Goal: Task Accomplishment & Management: Complete application form

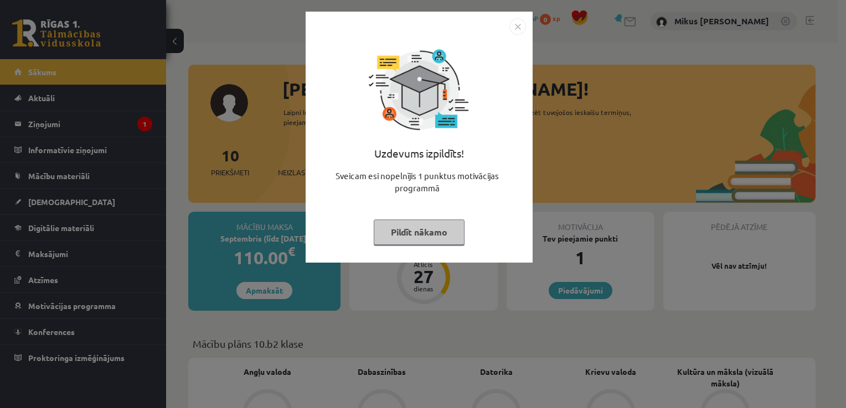
click at [436, 228] on button "Pildīt nākamo" at bounding box center [419, 232] width 91 height 25
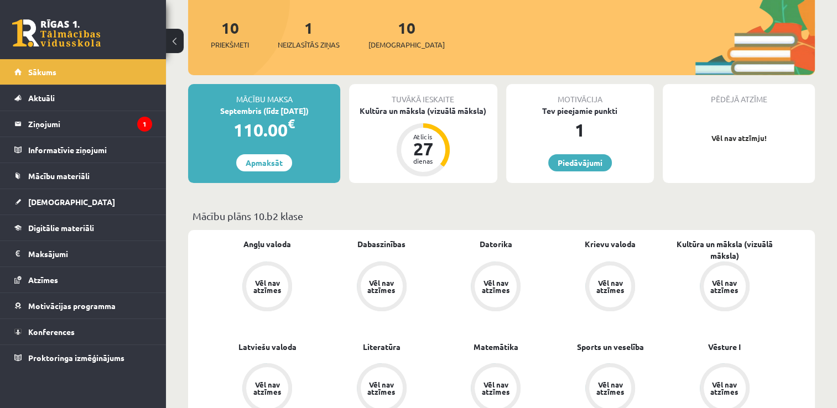
scroll to position [127, 0]
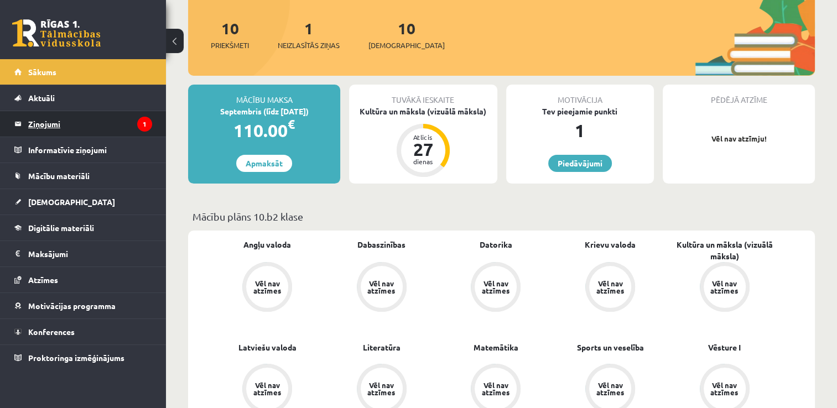
click at [123, 128] on legend "Ziņojumi 1" at bounding box center [90, 123] width 124 height 25
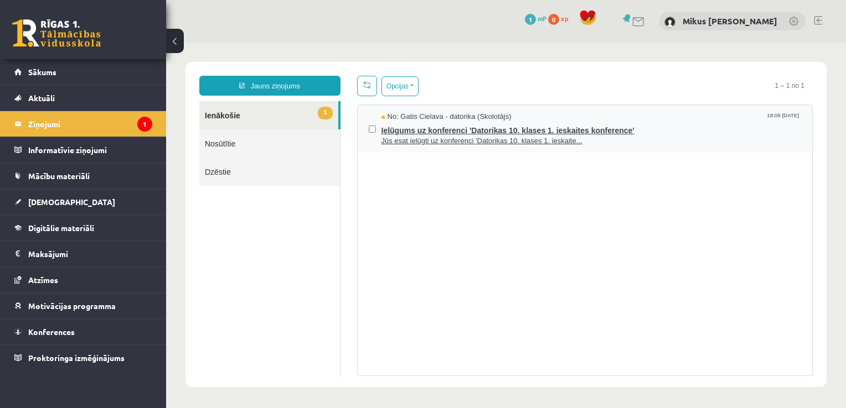
click at [433, 138] on span "Jūs esat ielūgti uz konferenci 'Datorikas 10. klases 1. ieskaite..." at bounding box center [591, 141] width 420 height 11
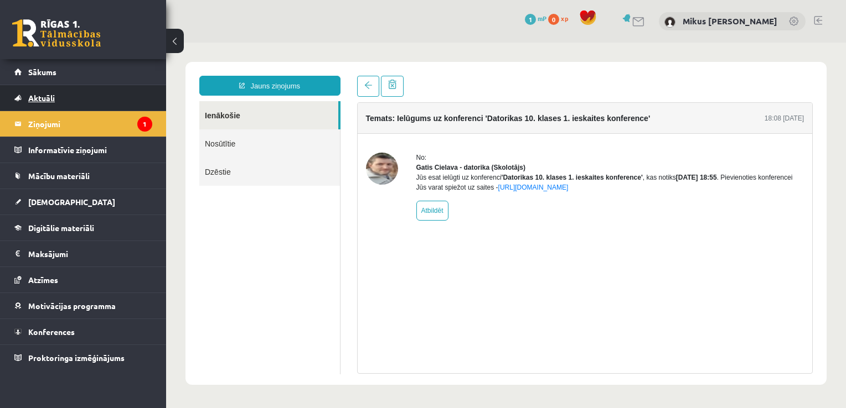
click at [61, 103] on link "Aktuāli" at bounding box center [83, 97] width 138 height 25
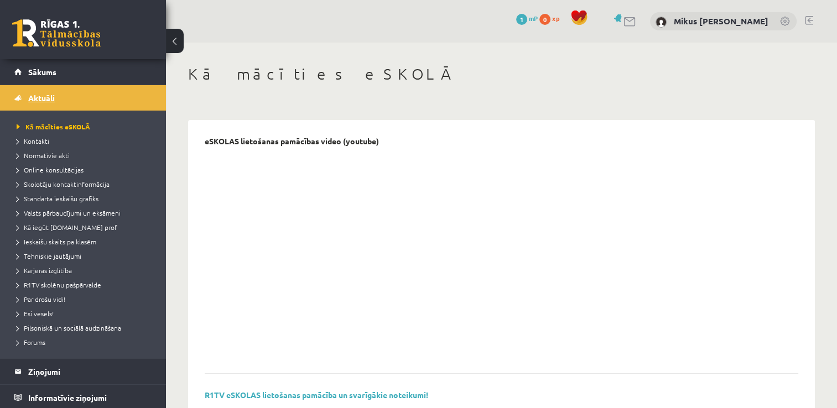
click at [44, 97] on span "Aktuāli" at bounding box center [41, 98] width 27 height 10
click at [37, 70] on span "Sākums" at bounding box center [42, 72] width 28 height 10
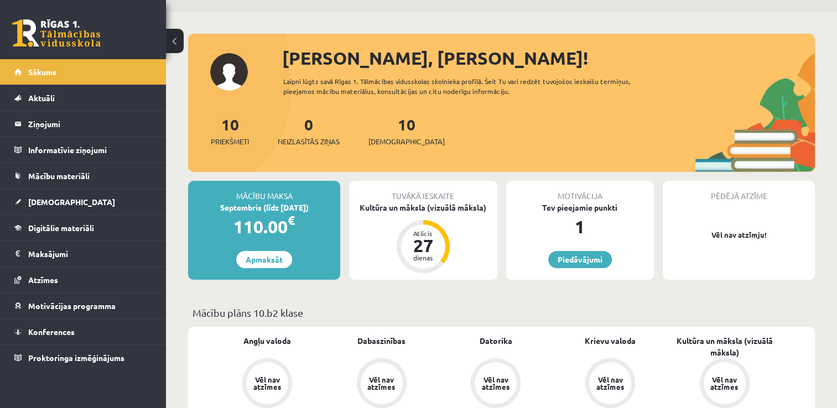
scroll to position [26, 0]
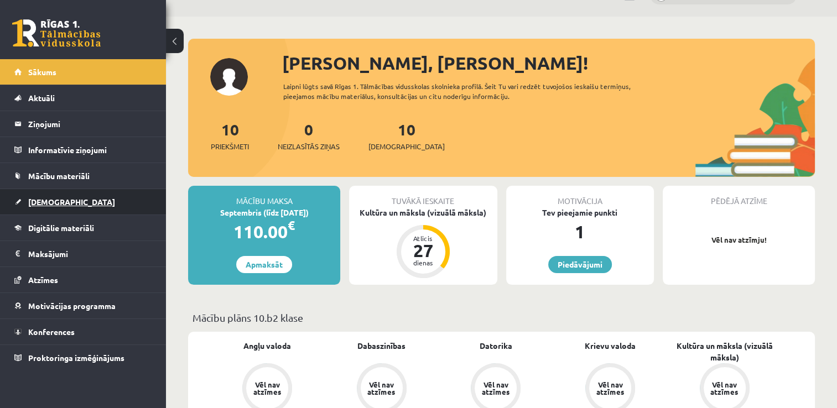
click at [45, 200] on span "[DEMOGRAPHIC_DATA]" at bounding box center [71, 202] width 87 height 10
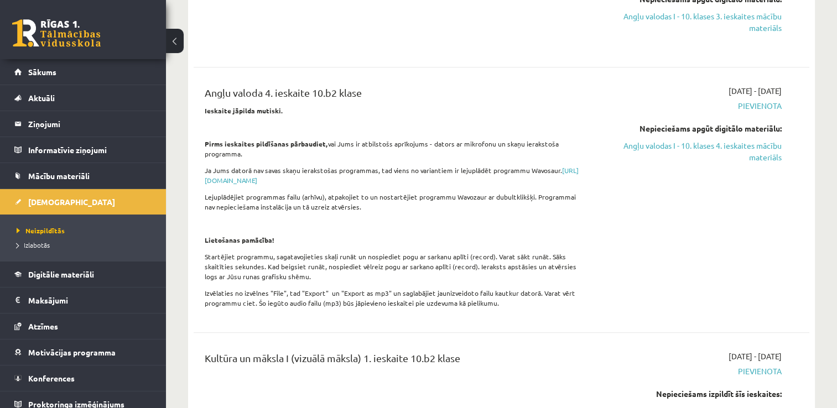
scroll to position [670, 0]
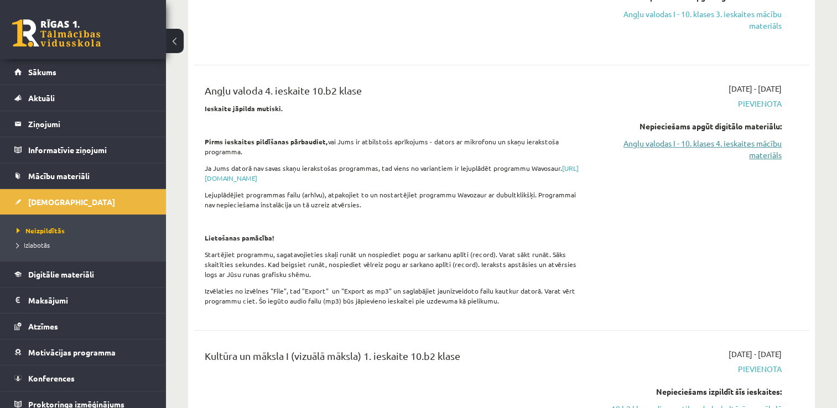
click at [701, 143] on link "Angļu valodas I - 10. klases 4. ieskaites mācību materiāls" at bounding box center [691, 149] width 182 height 23
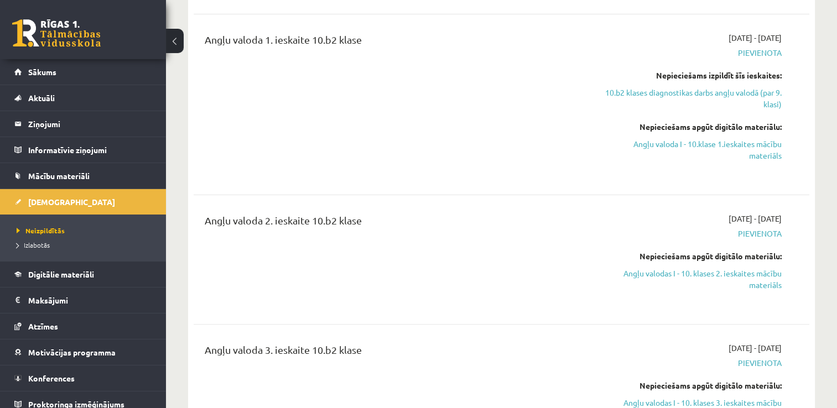
scroll to position [104, 0]
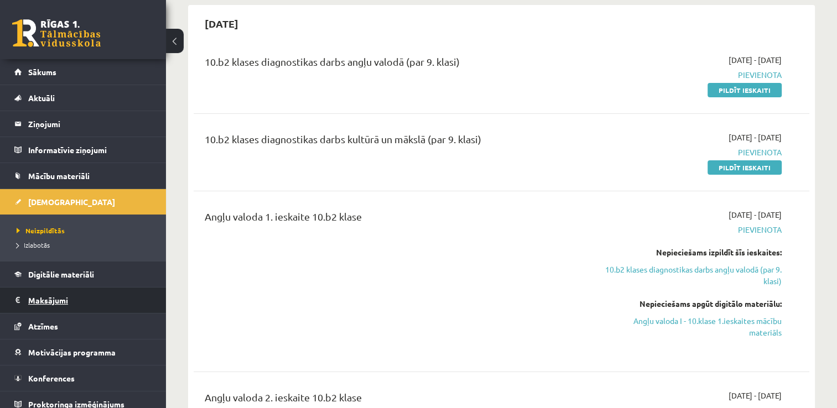
click at [56, 294] on legend "Maksājumi 0" at bounding box center [90, 300] width 124 height 25
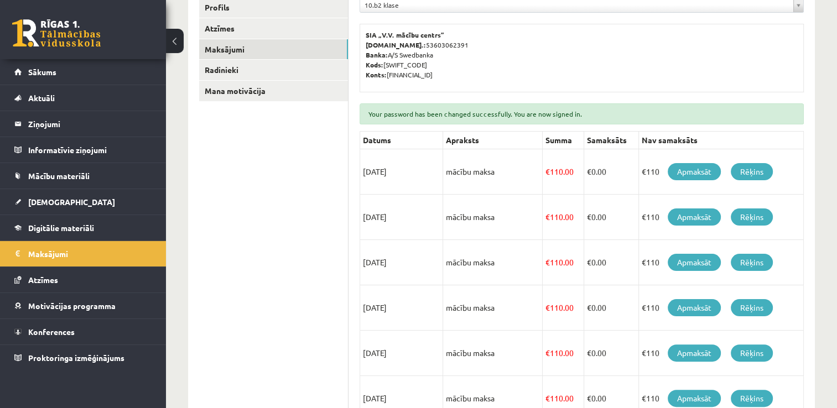
scroll to position [186, 0]
click at [263, 220] on ul "Profils Atzīmes Maksājumi Radinieki Mana motivācija" at bounding box center [273, 322] width 149 height 651
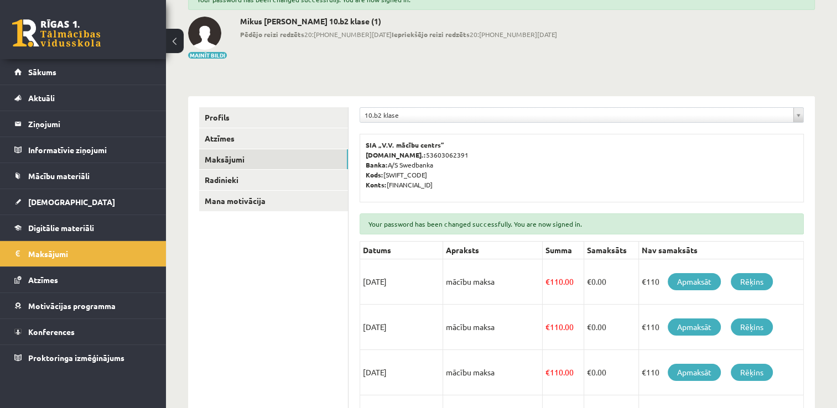
scroll to position [0, 0]
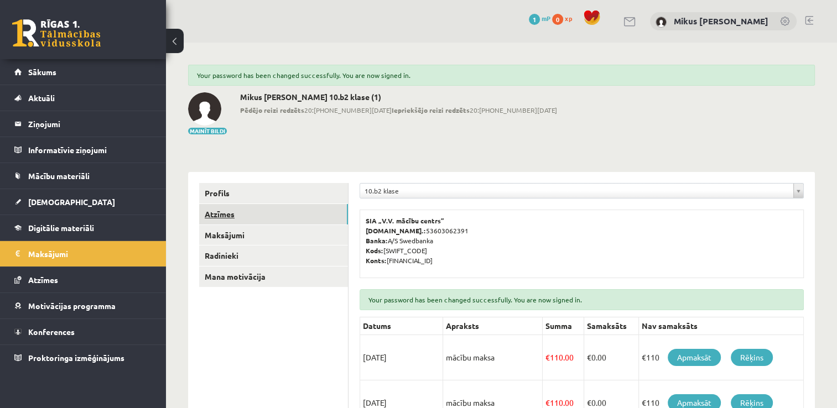
click at [243, 213] on link "Atzīmes" at bounding box center [273, 214] width 149 height 20
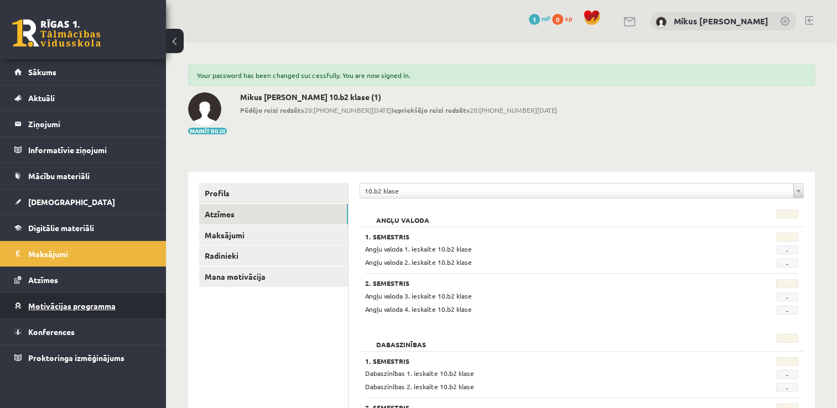
click at [76, 308] on span "Motivācijas programma" at bounding box center [71, 306] width 87 height 10
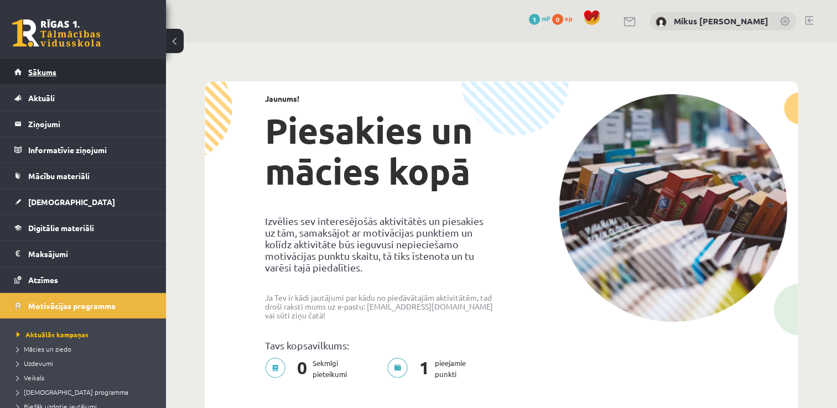
click at [44, 73] on span "Sākums" at bounding box center [42, 72] width 28 height 10
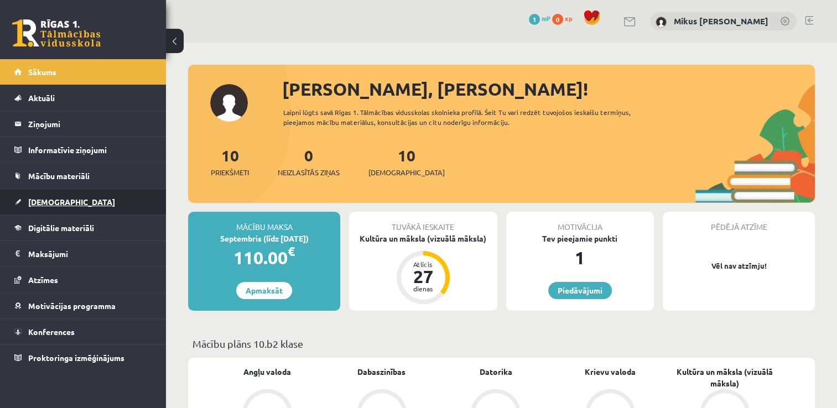
click at [44, 199] on span "[DEMOGRAPHIC_DATA]" at bounding box center [71, 202] width 87 height 10
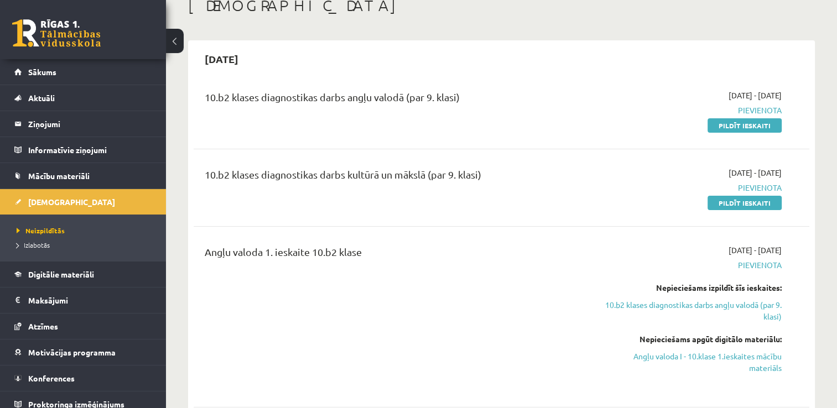
scroll to position [81, 0]
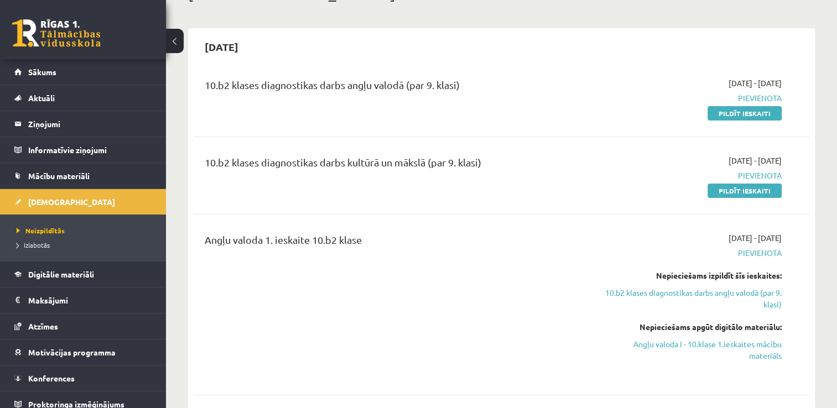
click at [448, 82] on div "10.b2 klases diagnostikas darbs angļu valodā (par 9. klasi)" at bounding box center [394, 87] width 379 height 20
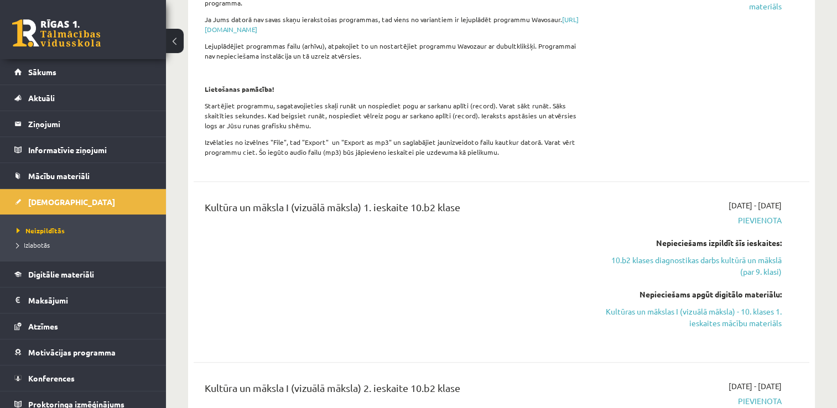
scroll to position [839, 0]
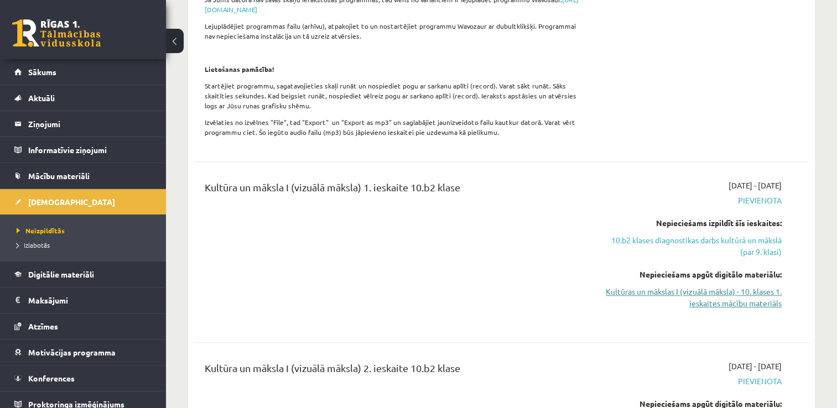
click at [698, 298] on link "Kultūras un mākslas I (vizuālā māksla) - 10. klases 1. ieskaites mācību materiā…" at bounding box center [691, 297] width 182 height 23
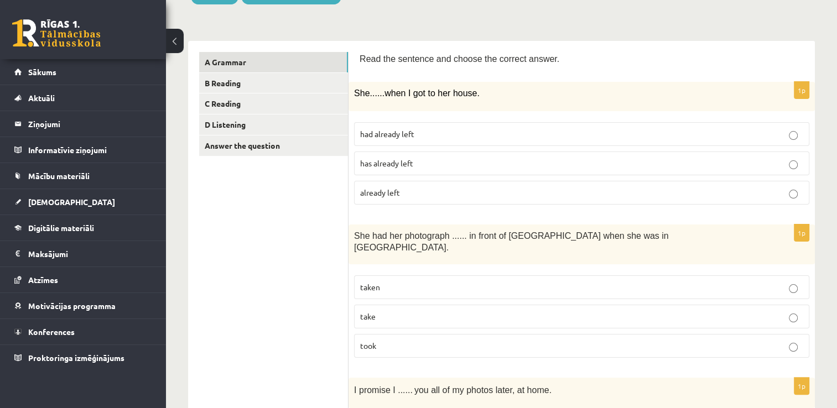
scroll to position [166, 0]
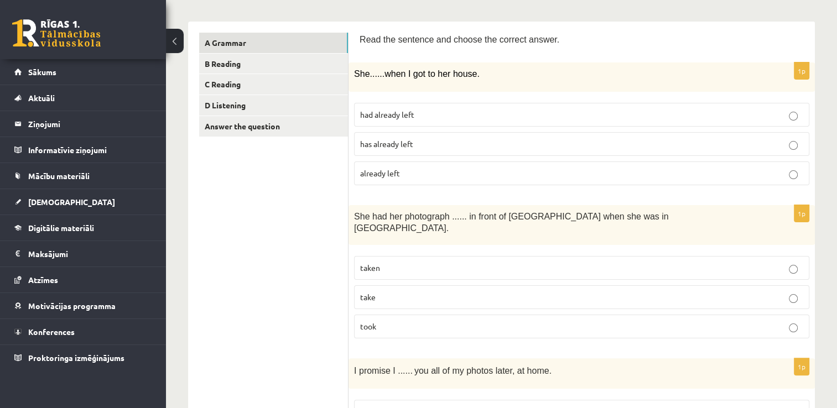
click at [416, 122] on label "had already left" at bounding box center [581, 115] width 455 height 24
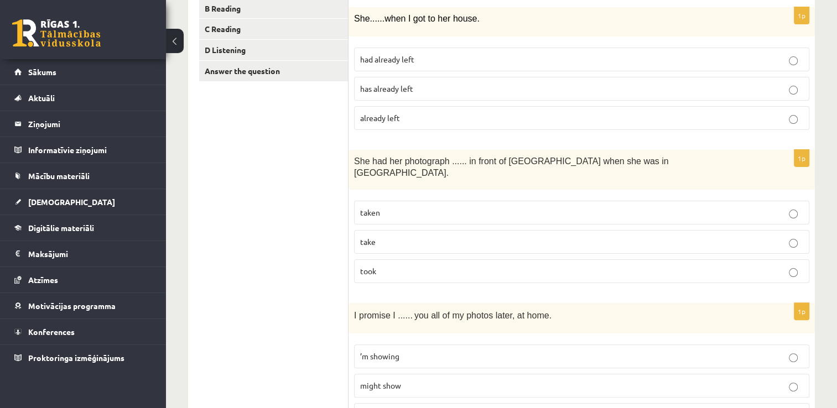
scroll to position [277, 0]
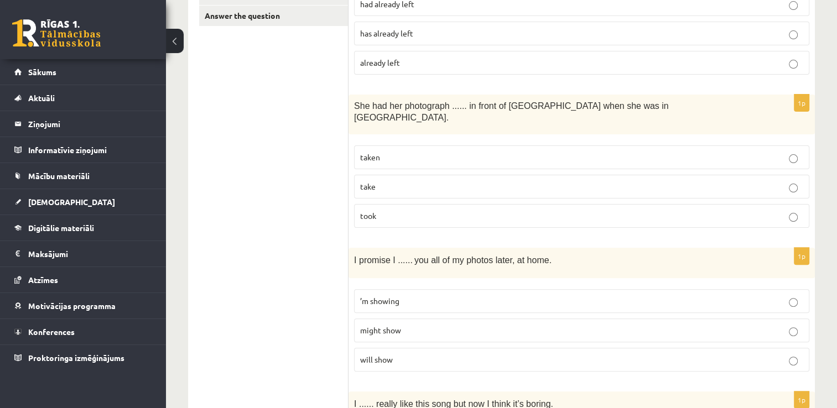
click at [460, 152] on p "taken" at bounding box center [581, 158] width 443 height 12
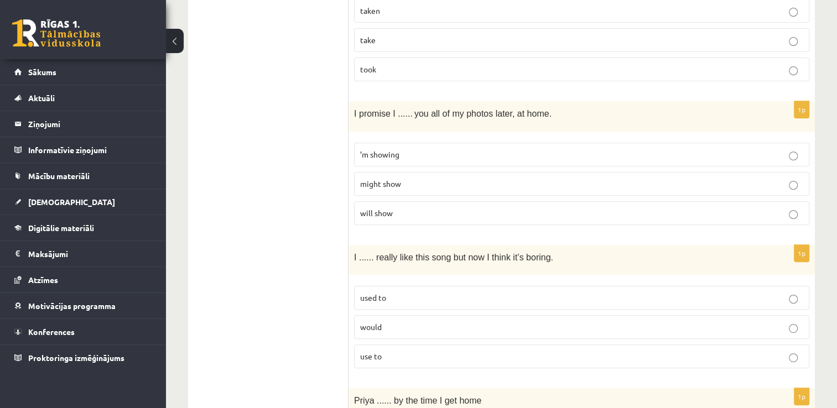
scroll to position [443, 0]
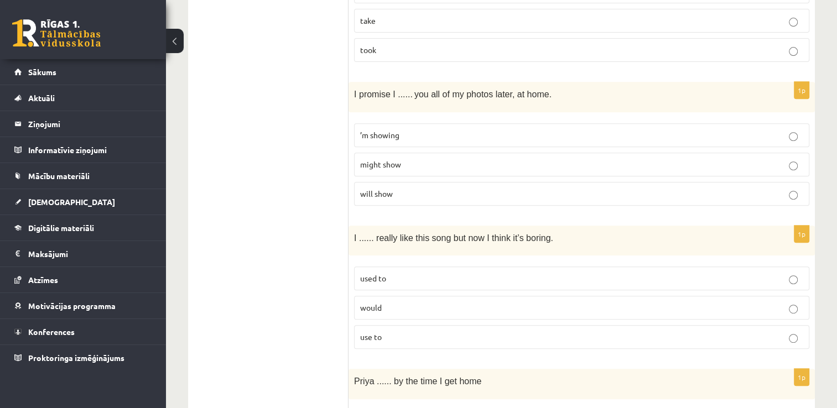
click at [458, 188] on p "will show" at bounding box center [581, 194] width 443 height 12
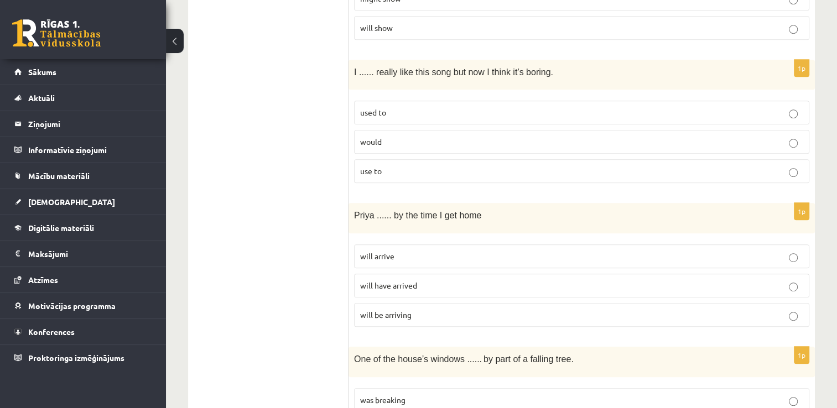
scroll to position [361, 0]
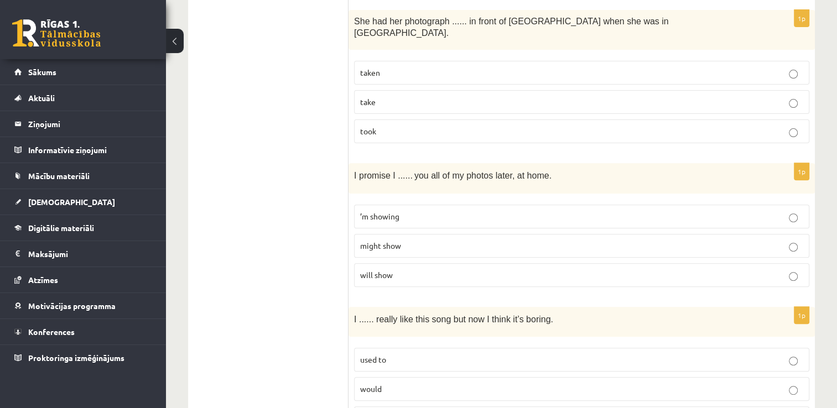
click at [485, 270] on p "will show" at bounding box center [581, 276] width 443 height 12
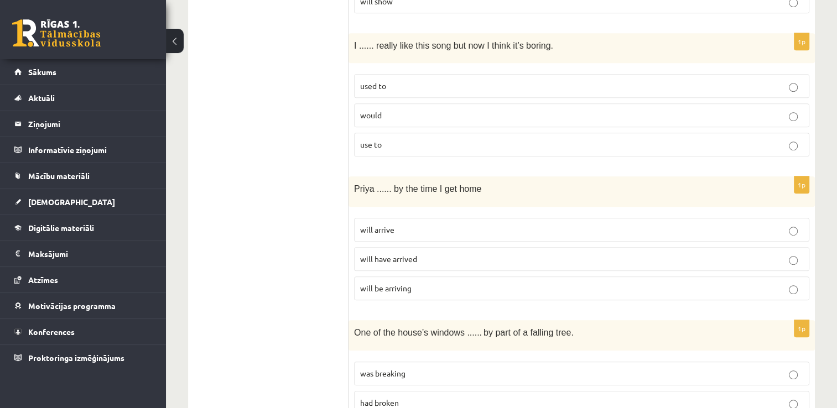
scroll to position [664, 0]
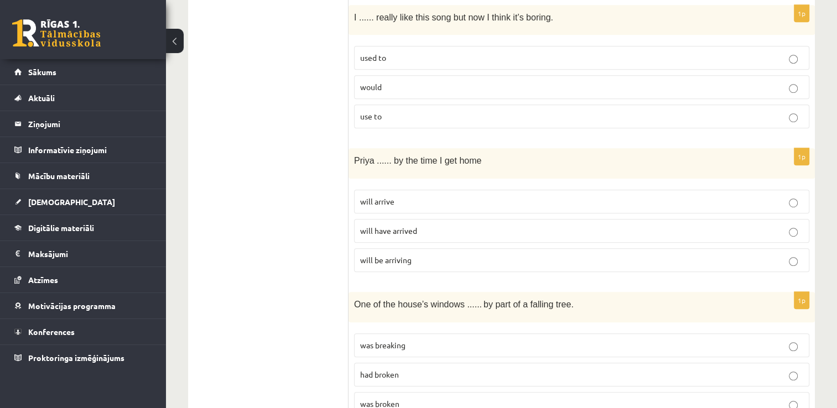
click at [416, 111] on p "use to" at bounding box center [581, 117] width 443 height 12
click at [423, 52] on p "used to" at bounding box center [581, 58] width 443 height 12
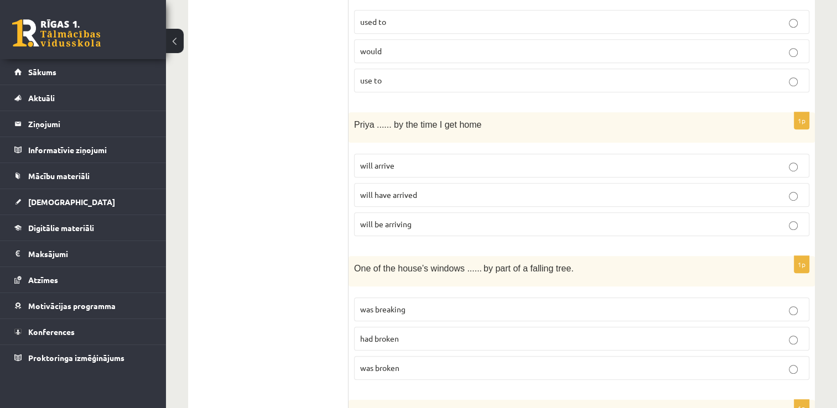
scroll to position [719, 0]
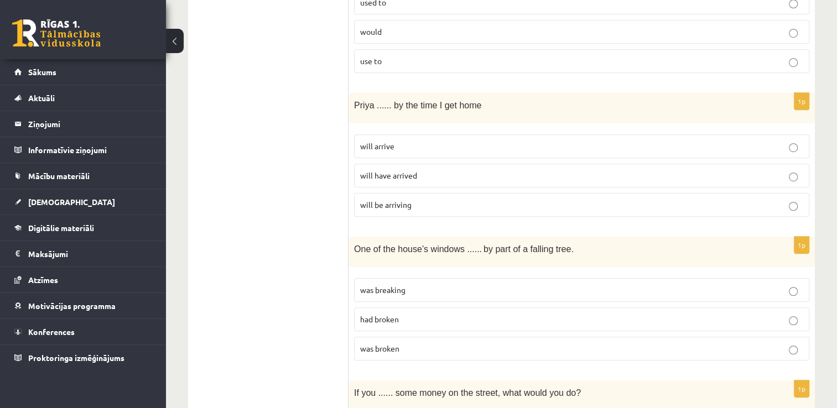
click at [443, 170] on p "will have arrived" at bounding box center [581, 176] width 443 height 12
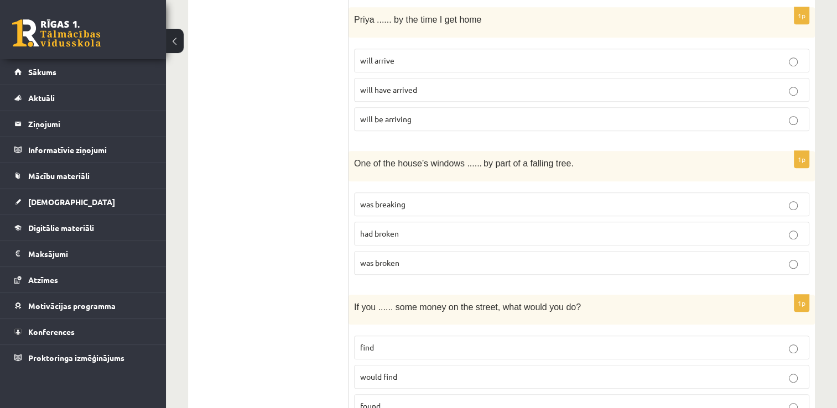
scroll to position [830, 0]
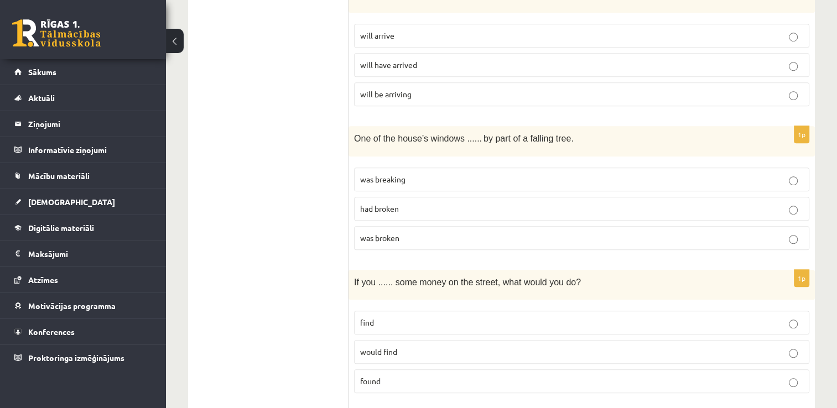
click at [439, 231] on label "was broken" at bounding box center [581, 238] width 455 height 24
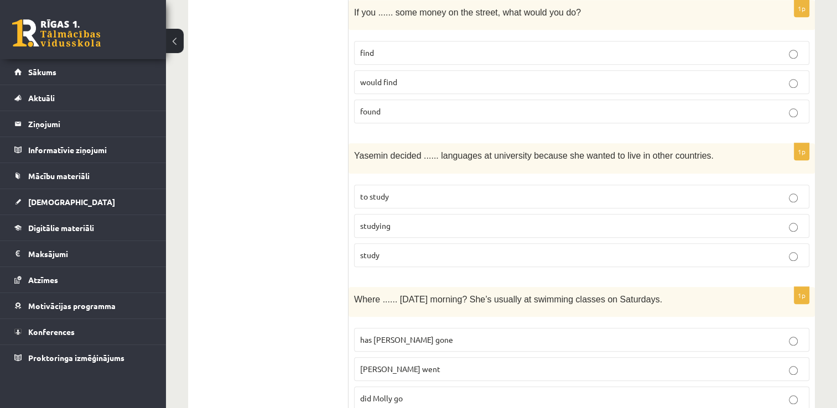
scroll to position [1081, 0]
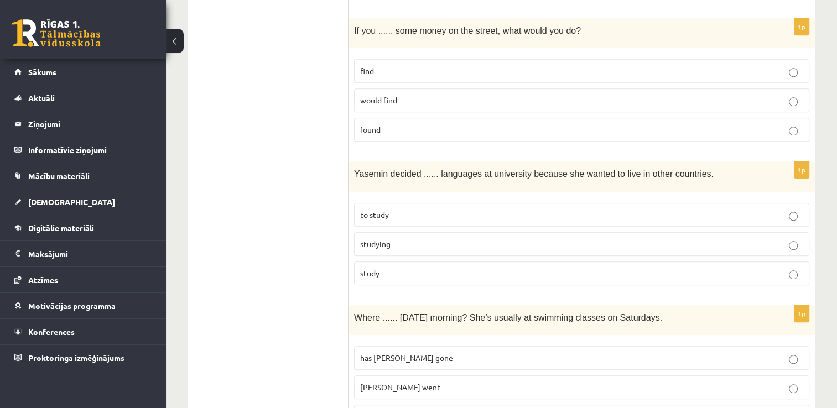
click at [464, 124] on p "found" at bounding box center [581, 130] width 443 height 12
click at [459, 209] on p "to study" at bounding box center [581, 215] width 443 height 12
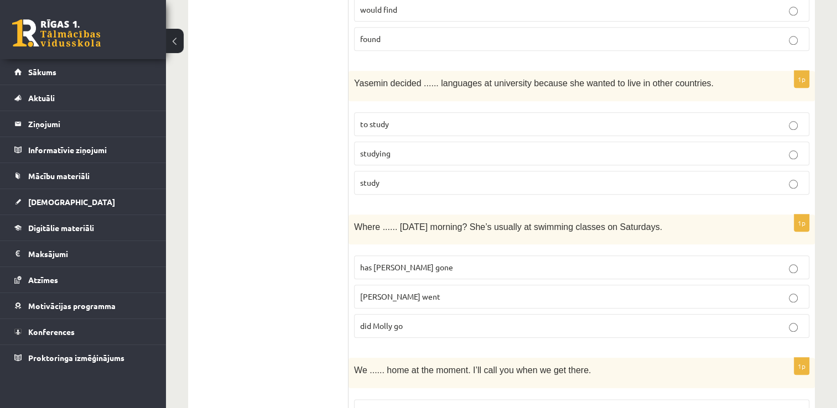
scroll to position [1192, 0]
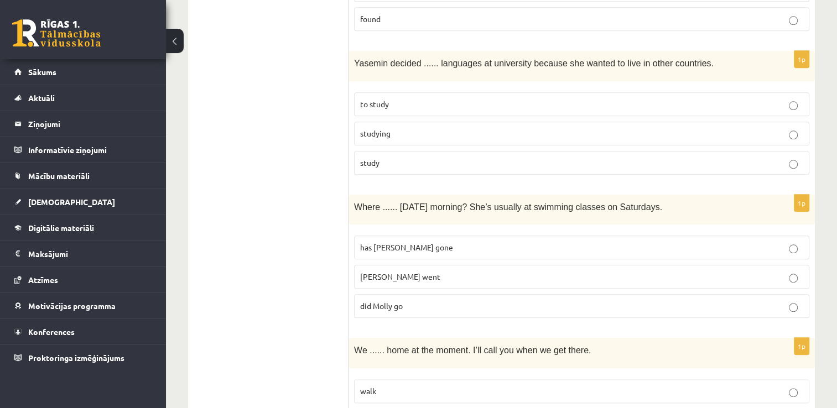
click at [483, 294] on label "did Molly go" at bounding box center [581, 306] width 455 height 24
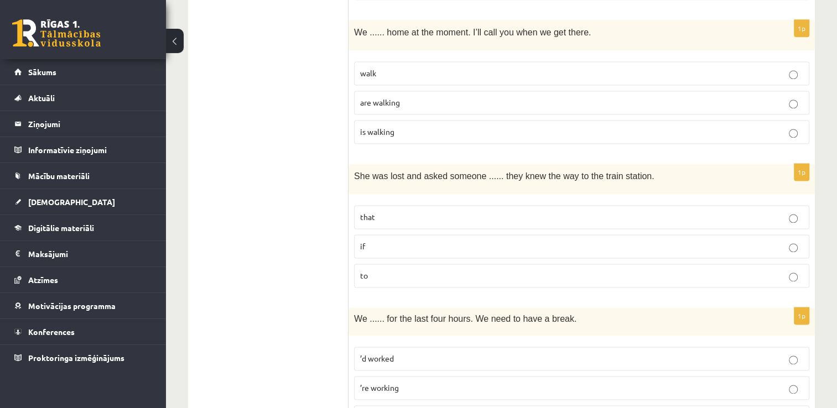
scroll to position [1514, 0]
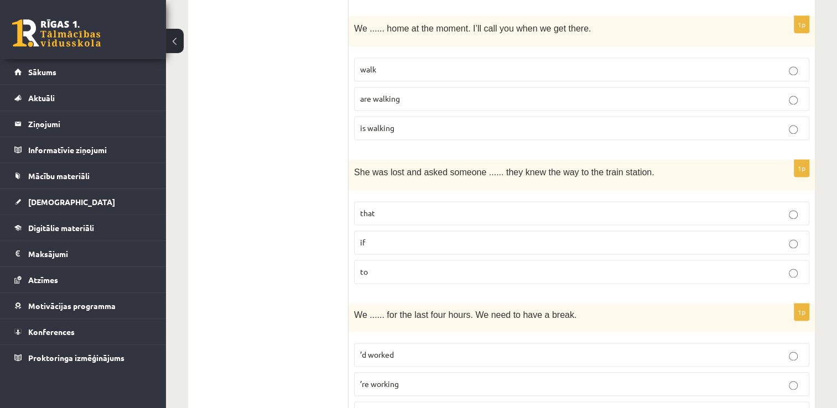
click at [491, 93] on p "are walking" at bounding box center [581, 99] width 443 height 12
click at [391, 237] on p "if" at bounding box center [581, 243] width 443 height 12
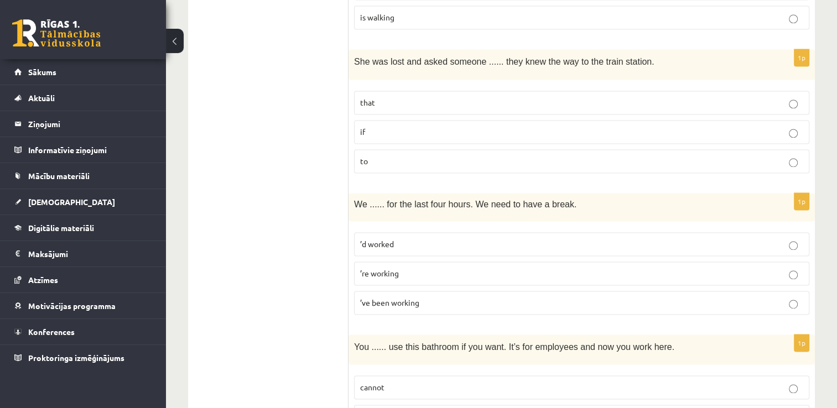
scroll to position [1680, 0]
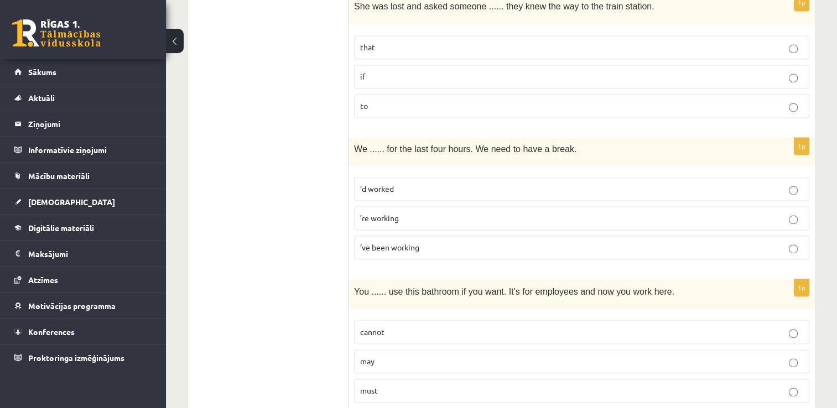
click at [439, 242] on p "’ve been working" at bounding box center [581, 248] width 443 height 12
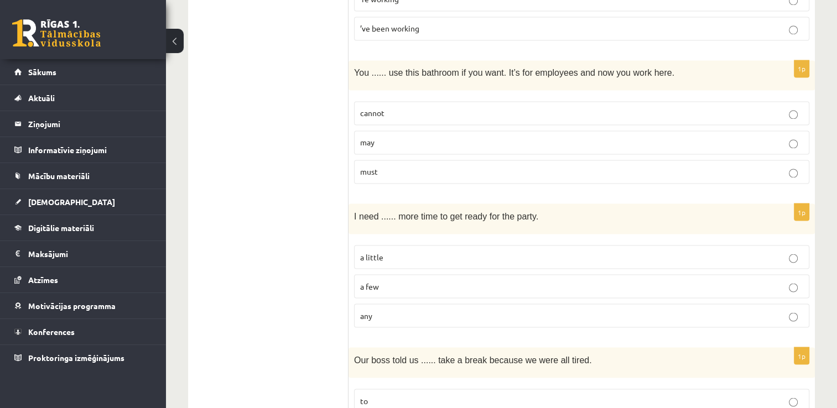
scroll to position [1901, 0]
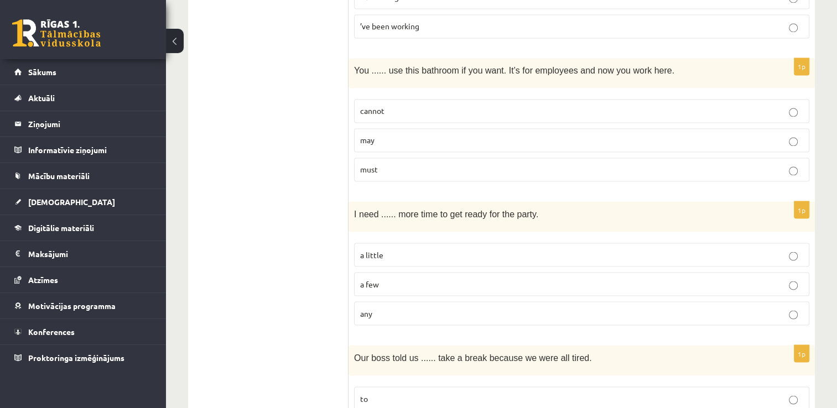
click at [479, 101] on label "cannot" at bounding box center [581, 111] width 455 height 24
click at [475, 134] on p "may" at bounding box center [581, 140] width 443 height 12
click at [458, 249] on p "a little" at bounding box center [581, 255] width 443 height 12
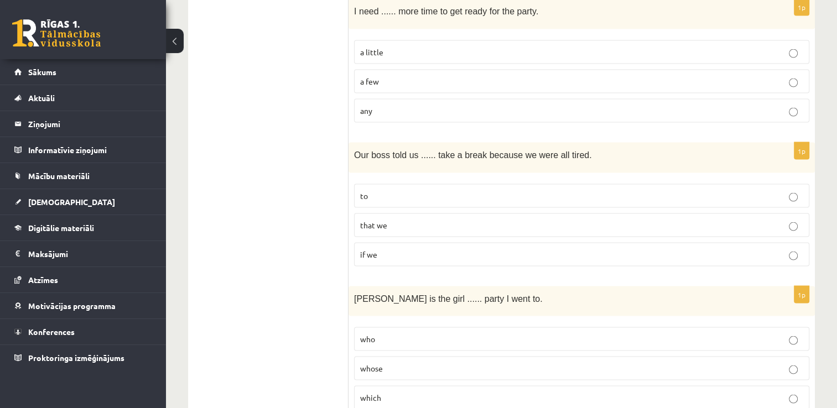
scroll to position [2123, 0]
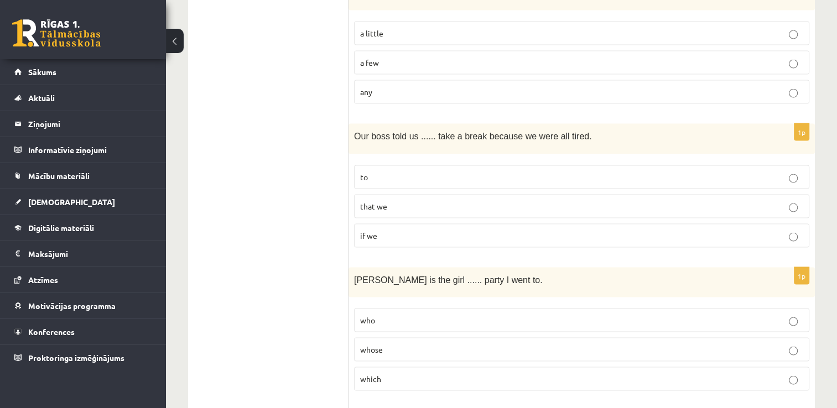
click at [441, 165] on label "to" at bounding box center [581, 177] width 455 height 24
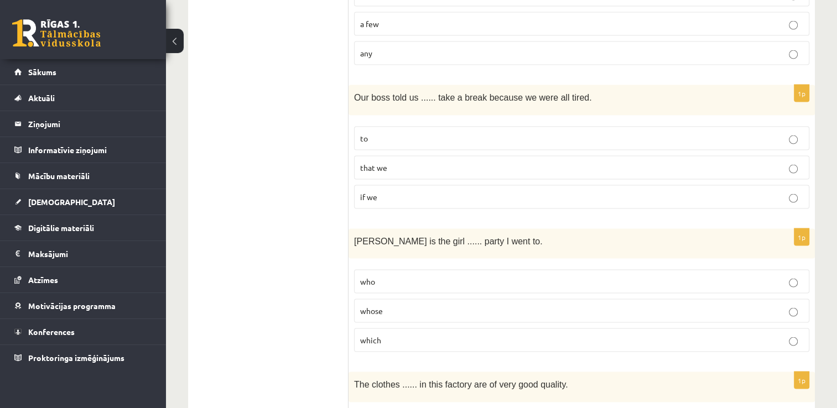
scroll to position [2178, 0]
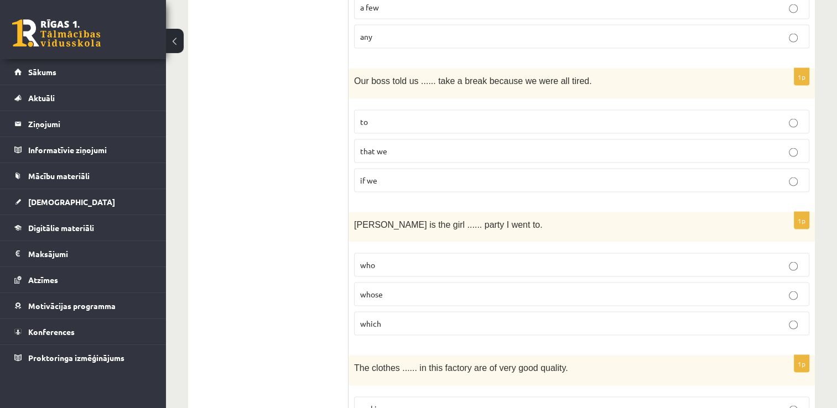
click at [422, 283] on label "whose" at bounding box center [581, 295] width 455 height 24
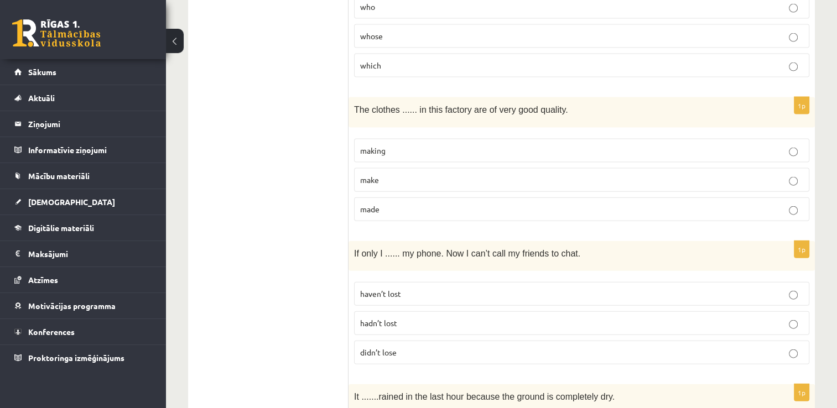
scroll to position [2455, 0]
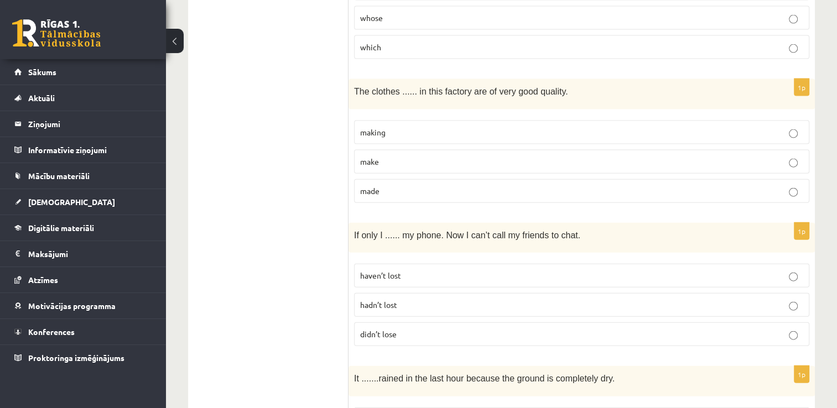
click at [448, 185] on p "made" at bounding box center [581, 191] width 443 height 12
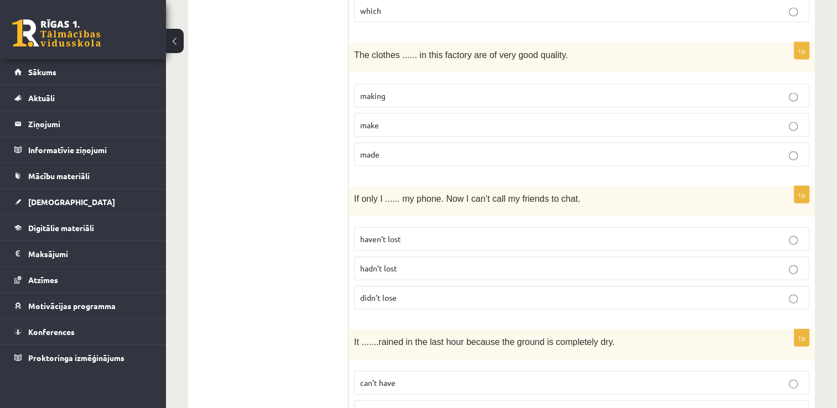
scroll to position [2510, 0]
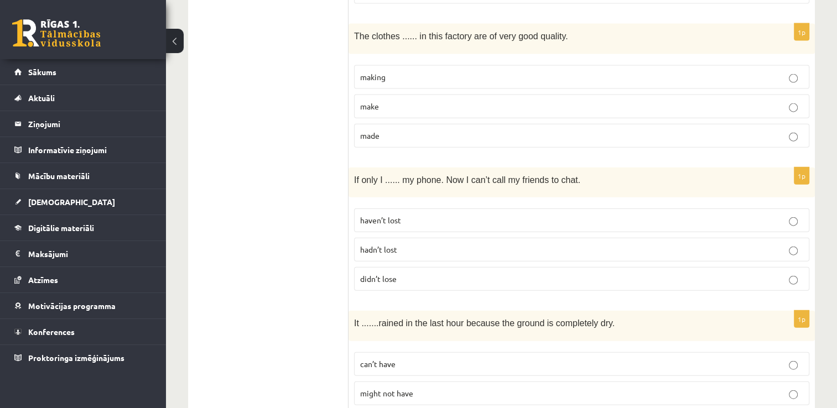
click at [423, 244] on p "hadn’t lost" at bounding box center [581, 250] width 443 height 12
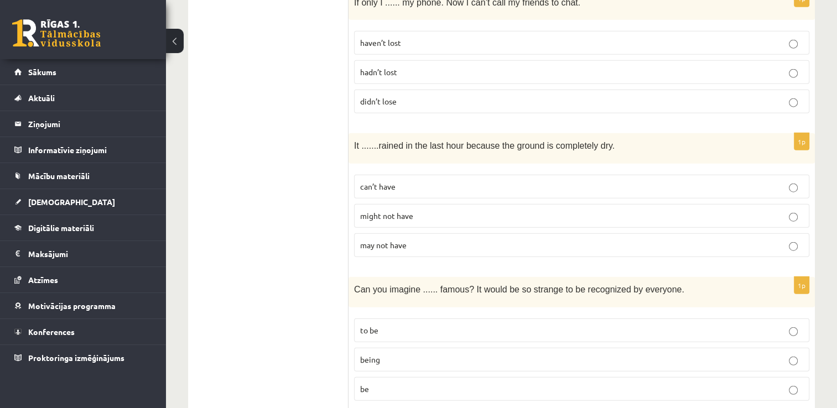
scroll to position [2696, 0]
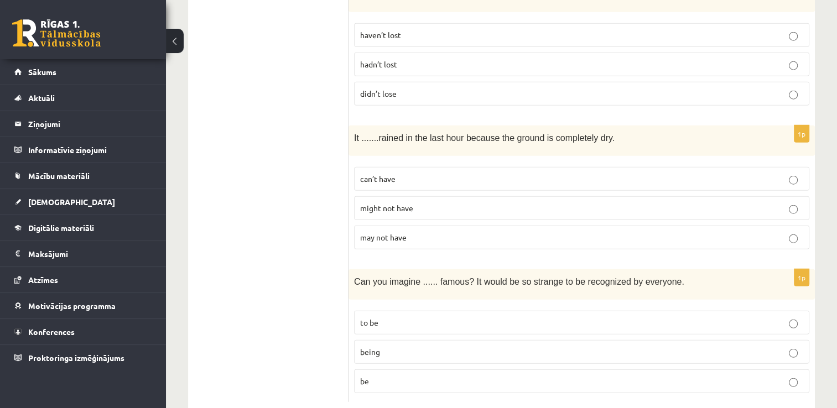
click at [437, 173] on p "can’t have" at bounding box center [581, 179] width 443 height 12
click at [426, 346] on p "being" at bounding box center [581, 352] width 443 height 12
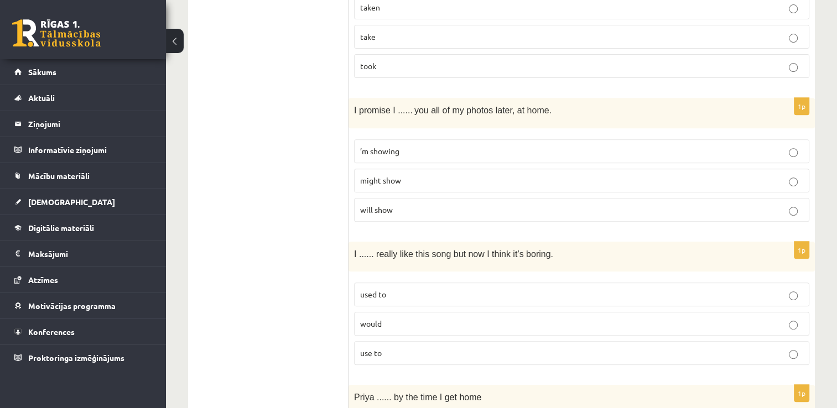
scroll to position [0, 0]
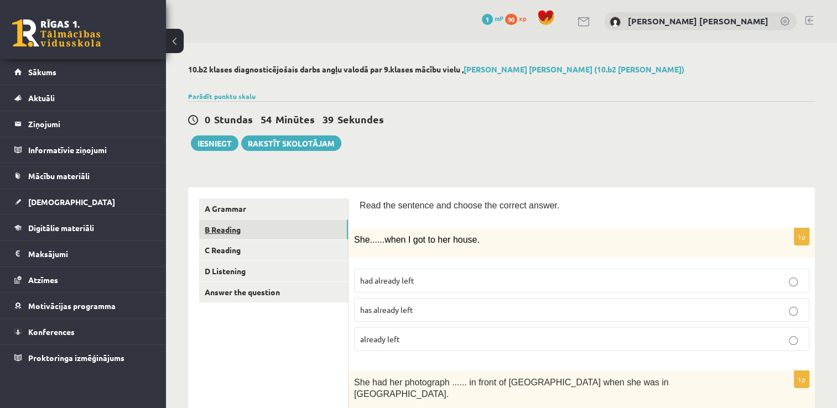
click at [232, 238] on link "B Reading" at bounding box center [273, 230] width 149 height 20
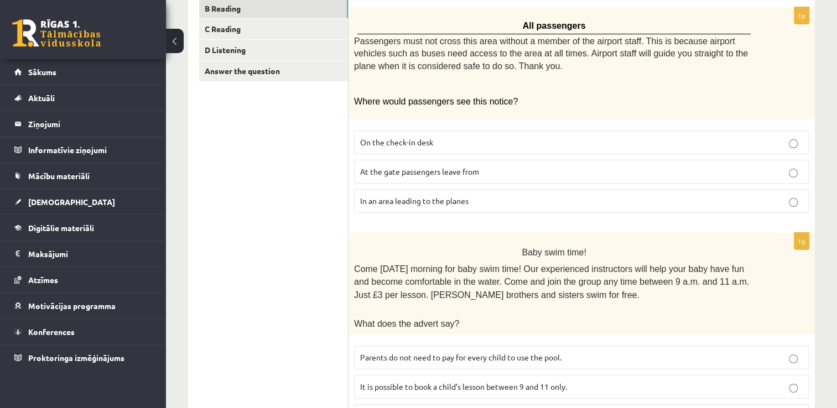
scroll to position [166, 0]
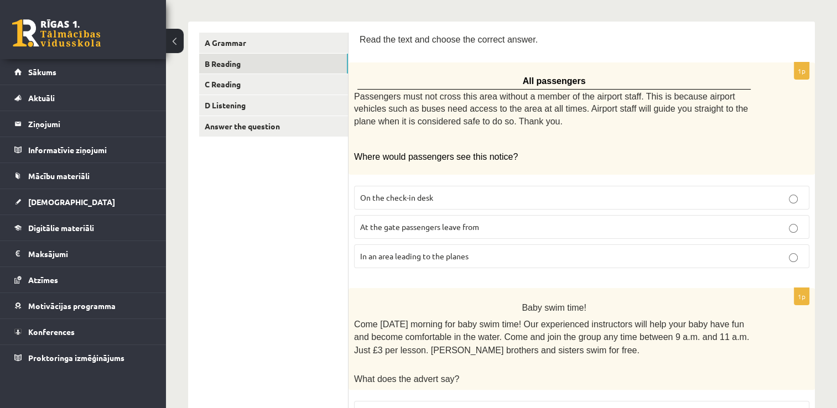
click at [502, 258] on p "In an area leading to the planes" at bounding box center [581, 257] width 443 height 12
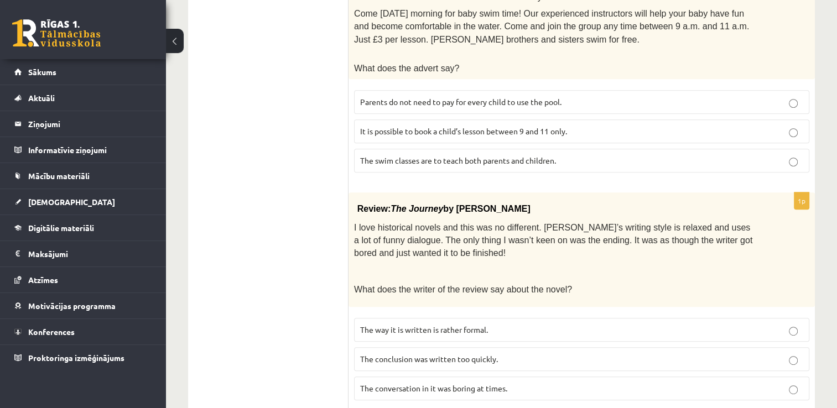
scroll to position [469, 0]
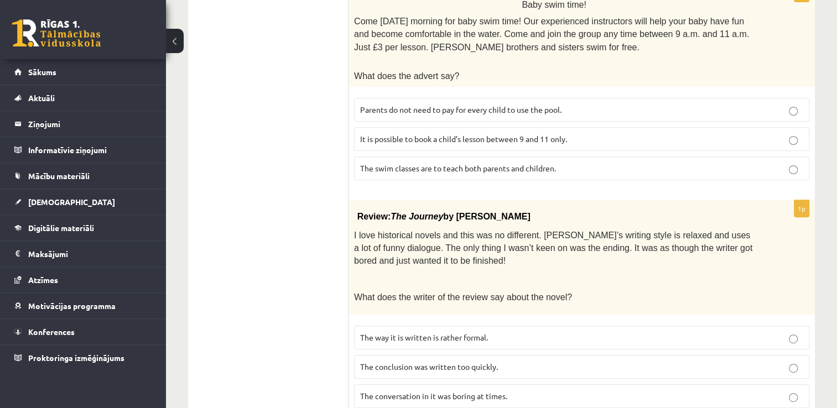
click at [551, 111] on label "Parents do not need to pay for every child to use the pool." at bounding box center [581, 110] width 455 height 24
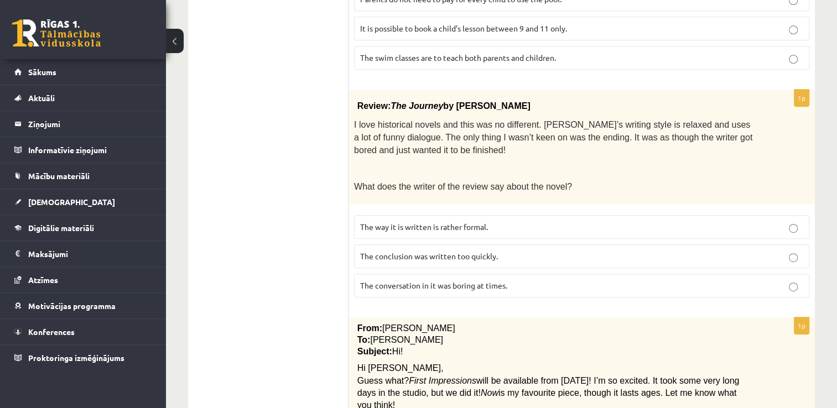
scroll to position [635, 0]
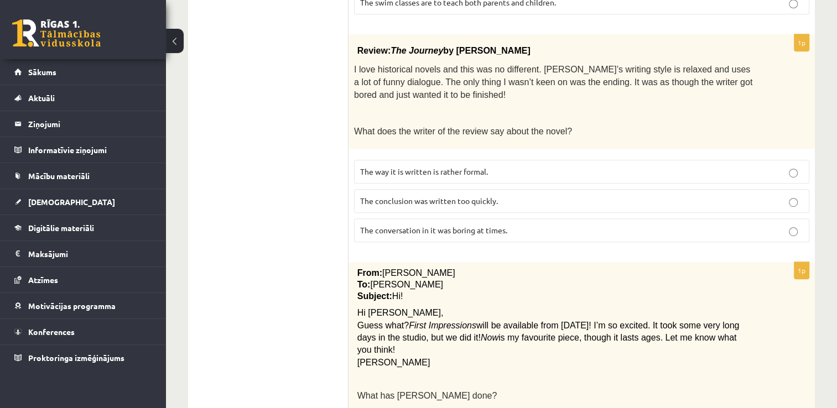
click at [530, 198] on p "The conclusion was written too quickly." at bounding box center [581, 201] width 443 height 12
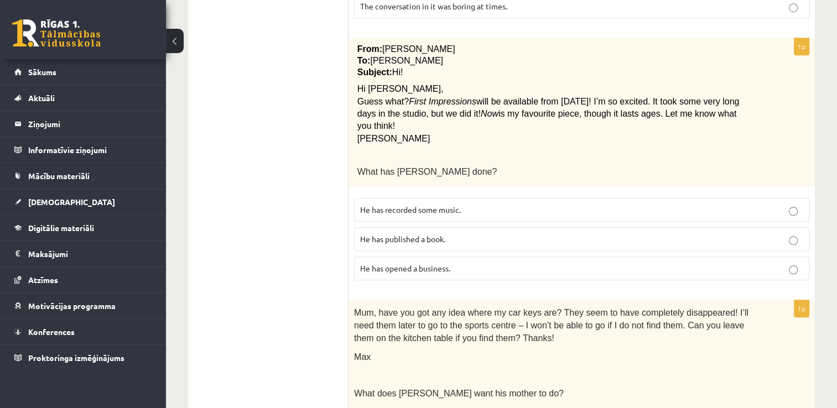
scroll to position [850, 0]
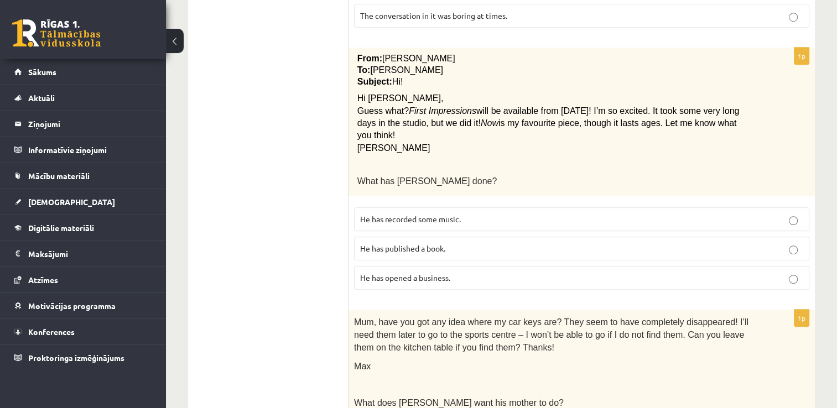
click at [487, 214] on p "He has recorded some music." at bounding box center [581, 220] width 443 height 12
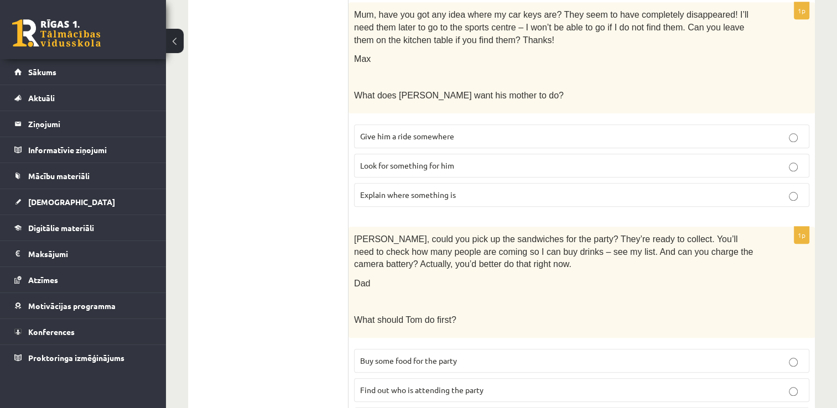
scroll to position [1199, 0]
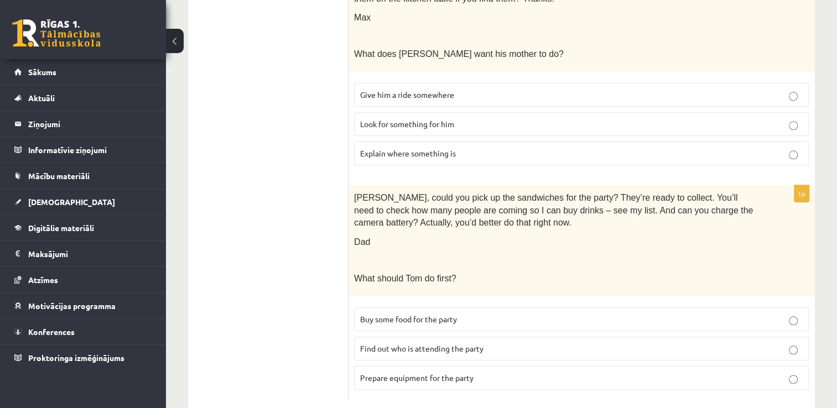
click at [531, 118] on p "Look for something for him" at bounding box center [581, 124] width 443 height 12
click at [446, 373] on span "Prepare equipment for the party" at bounding box center [416, 378] width 113 height 10
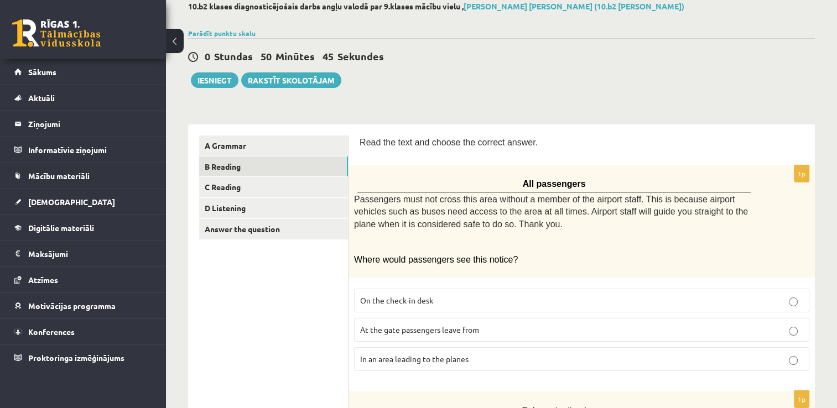
scroll to position [0, 0]
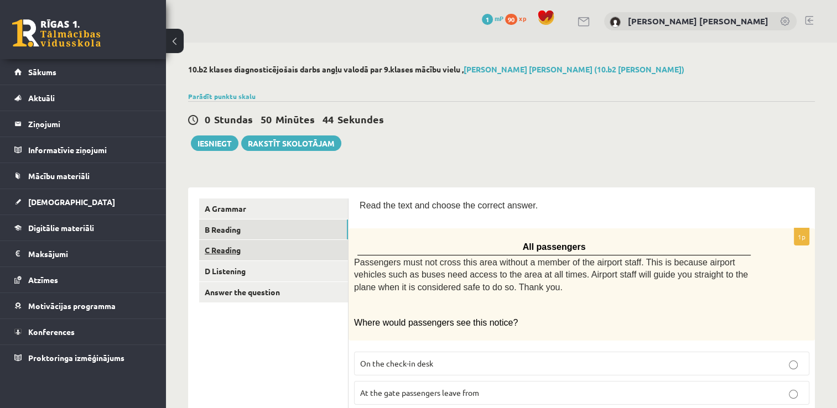
click at [302, 253] on link "C Reading" at bounding box center [273, 250] width 149 height 20
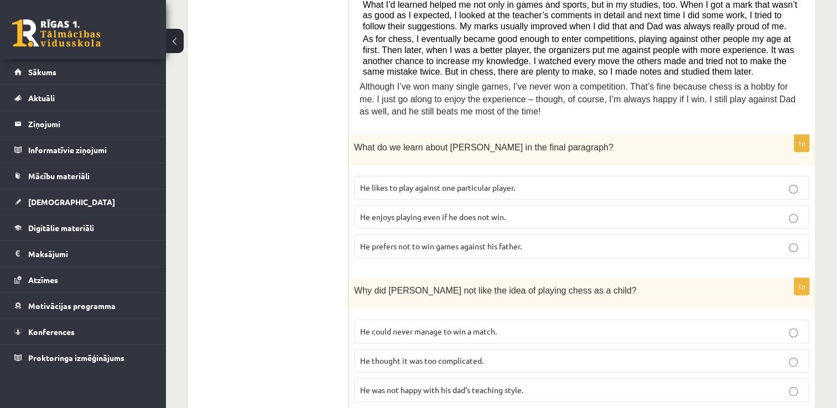
scroll to position [378, 0]
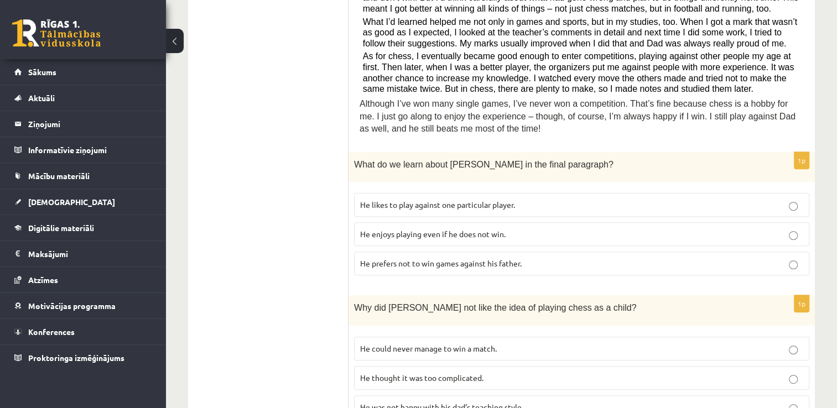
click at [479, 229] on p "He enjoys playing even if he does not win." at bounding box center [581, 235] width 443 height 12
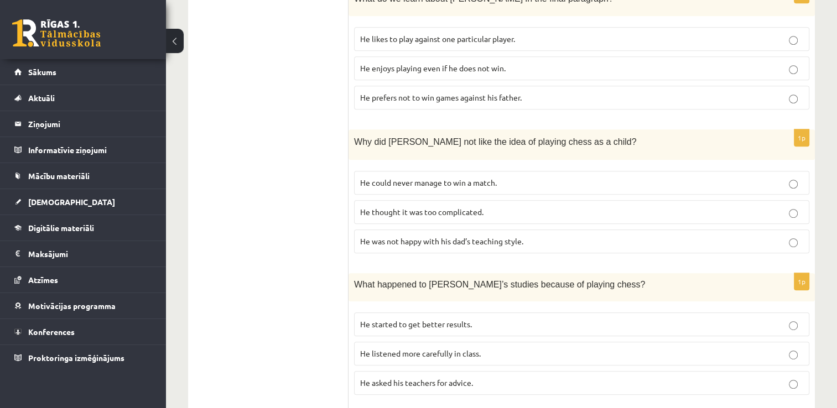
scroll to position [599, 0]
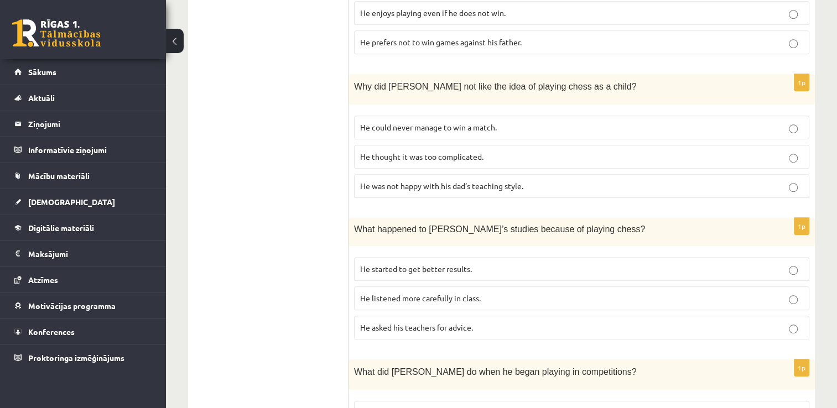
click at [464, 151] on p "He thought it was too complicated." at bounding box center [581, 157] width 443 height 12
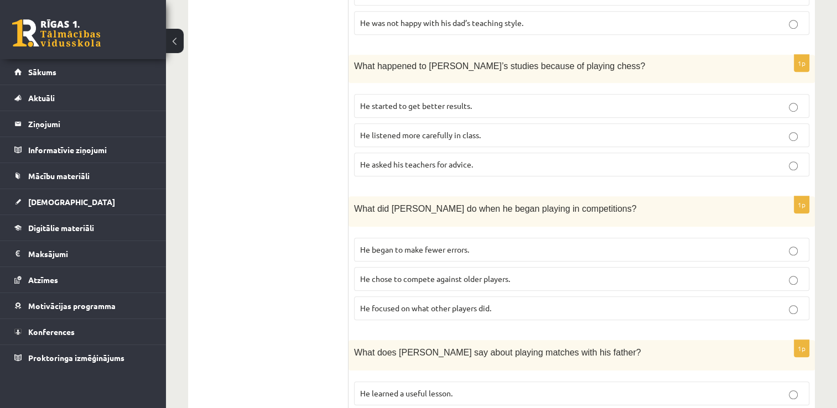
scroll to position [765, 0]
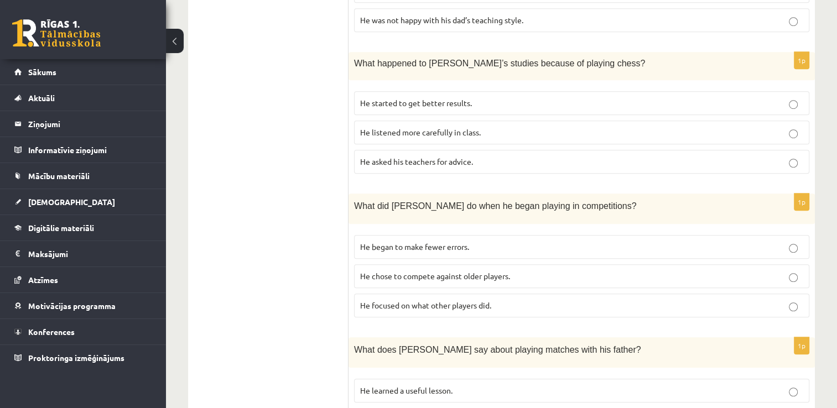
click at [452, 96] on label "He started to get better results." at bounding box center [581, 103] width 455 height 24
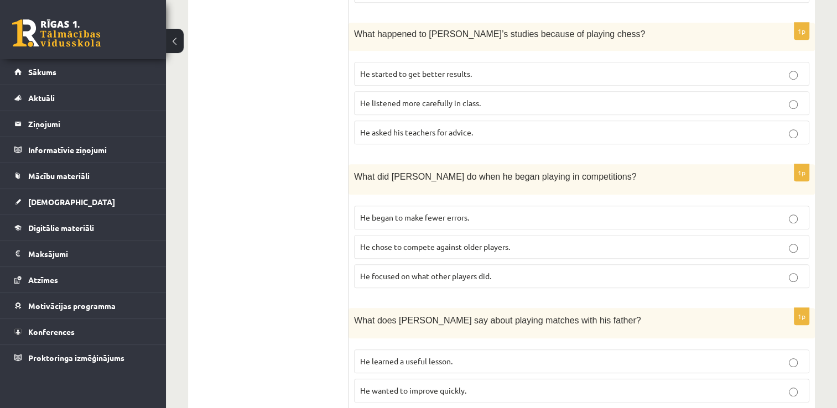
scroll to position [821, 0]
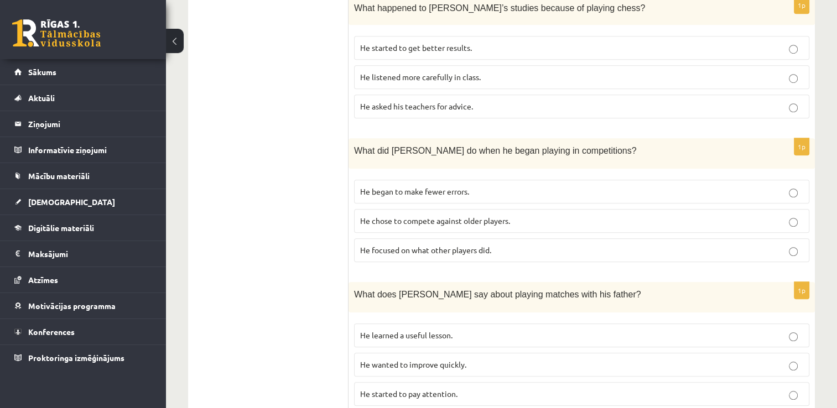
click at [468, 216] on span "He chose to compete against older players." at bounding box center [435, 221] width 150 height 10
click at [455, 330] on p "He learned a useful lesson." at bounding box center [581, 336] width 443 height 12
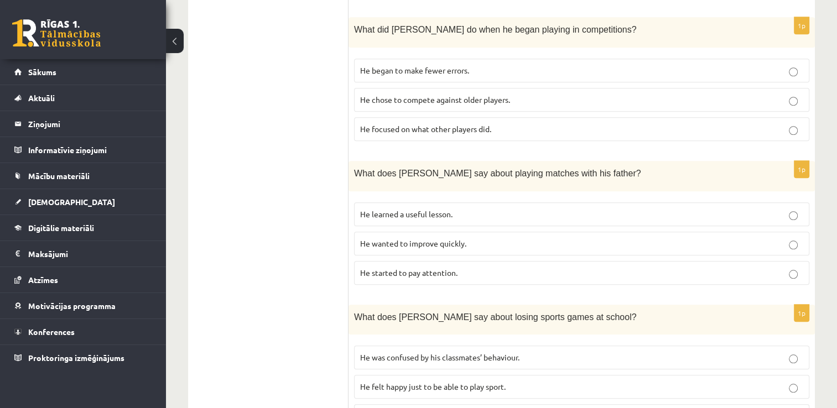
scroll to position [987, 0]
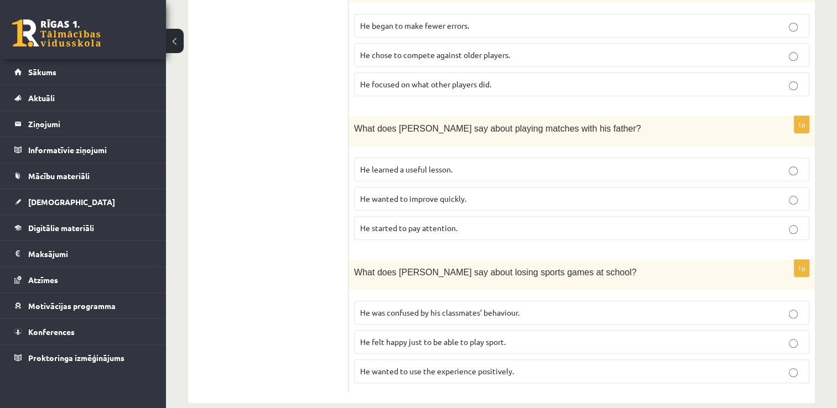
click at [477, 366] on span "He wanted to use the experience positively." at bounding box center [437, 371] width 154 height 10
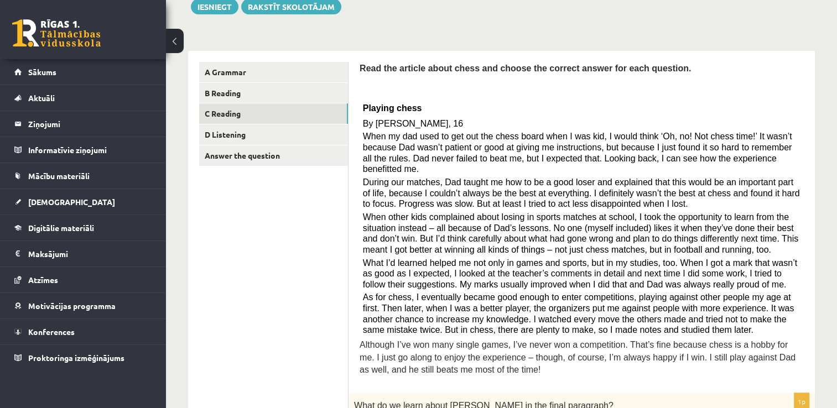
scroll to position [0, 0]
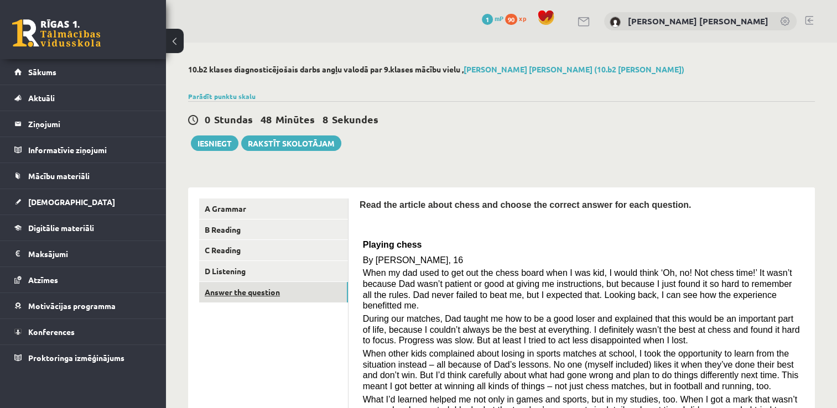
click at [262, 284] on link "Answer the question" at bounding box center [273, 292] width 149 height 20
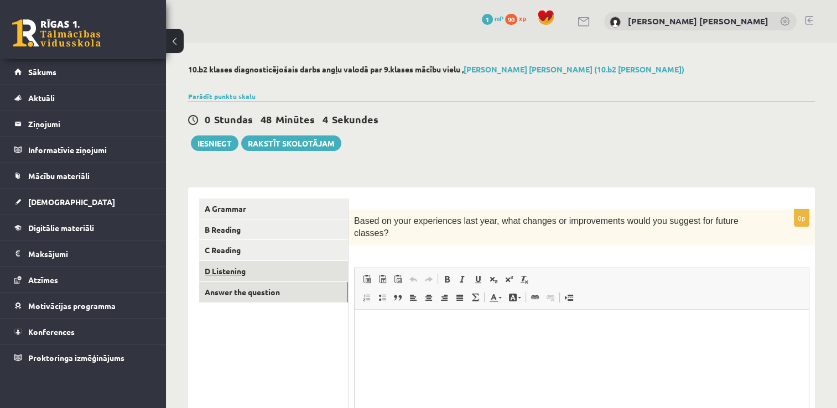
click at [244, 269] on link "D Listening" at bounding box center [273, 271] width 149 height 20
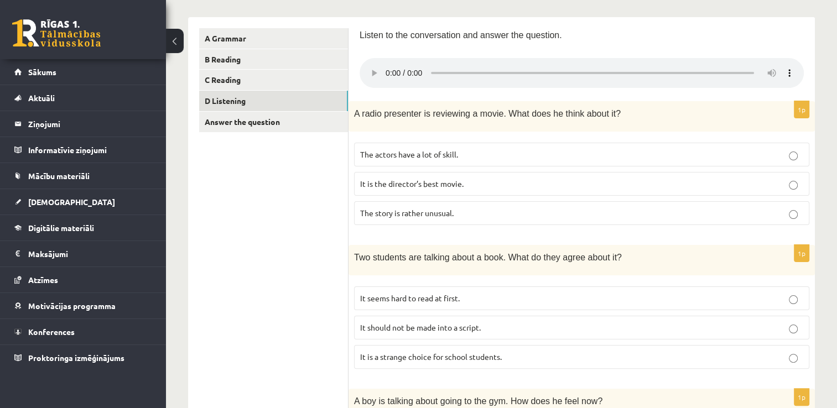
scroll to position [170, 0]
click at [408, 222] on label "The story is rather unusual." at bounding box center [581, 213] width 455 height 24
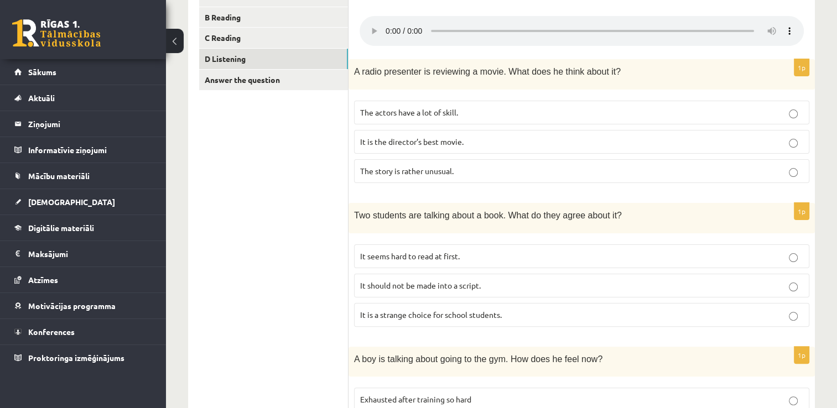
scroll to position [217, 0]
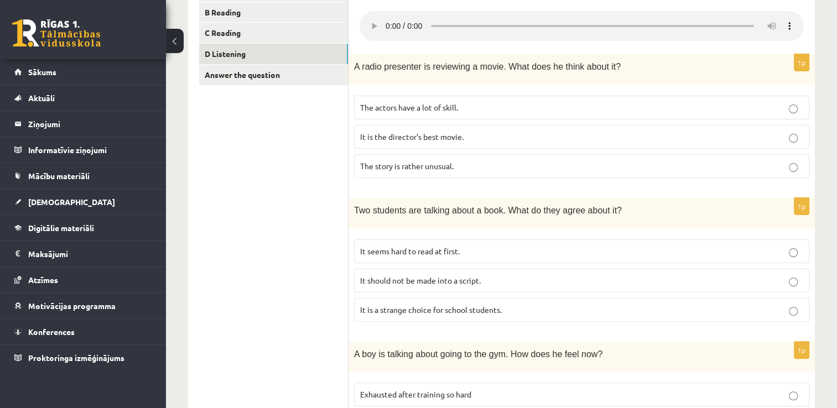
click at [394, 251] on span "It seems hard to read at first." at bounding box center [410, 251] width 100 height 10
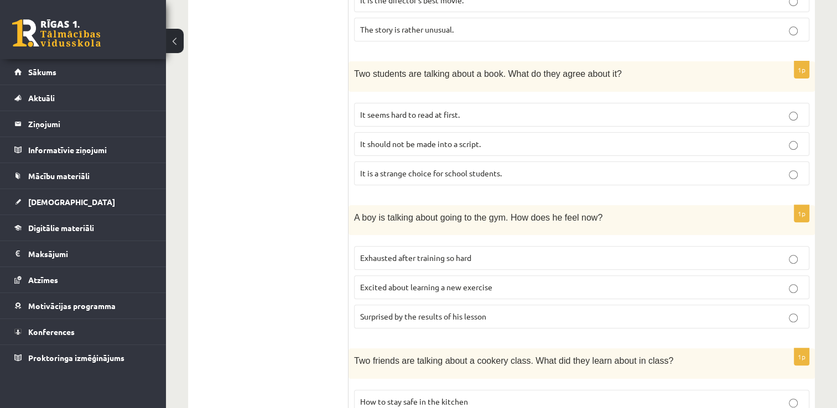
scroll to position [355, 0]
click at [428, 313] on span "Surprised by the results of his lesson" at bounding box center [423, 316] width 126 height 10
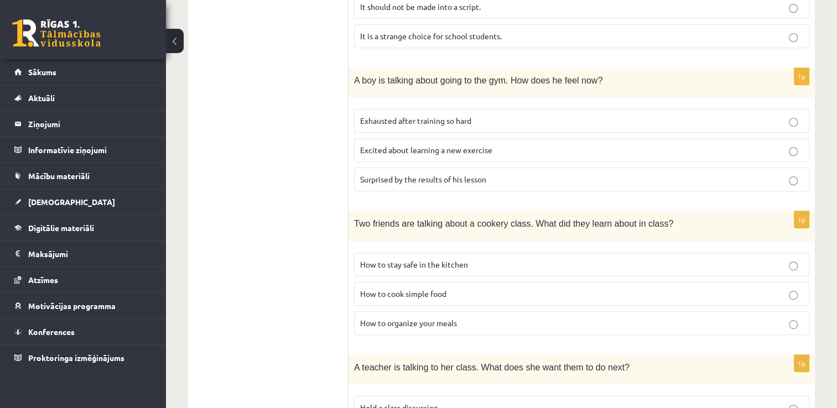
scroll to position [492, 0]
click at [458, 320] on p "How to organize your meals" at bounding box center [581, 323] width 443 height 12
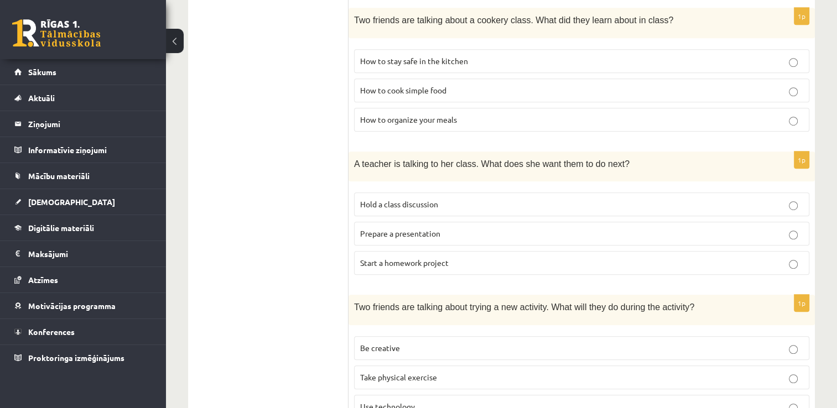
scroll to position [744, 0]
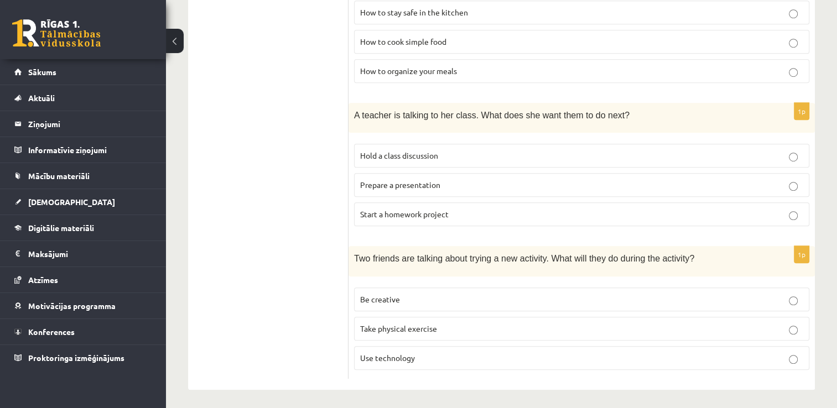
click at [460, 182] on p "Prepare a presentation" at bounding box center [581, 185] width 443 height 12
click at [489, 317] on label "Take physical exercise" at bounding box center [581, 329] width 455 height 24
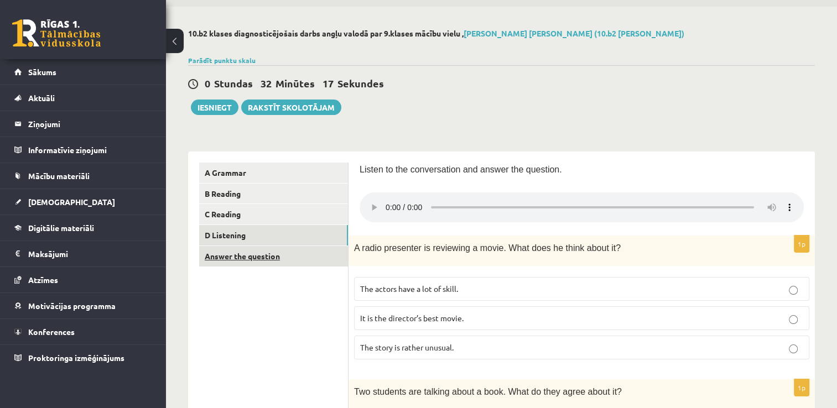
scroll to position [55, 0]
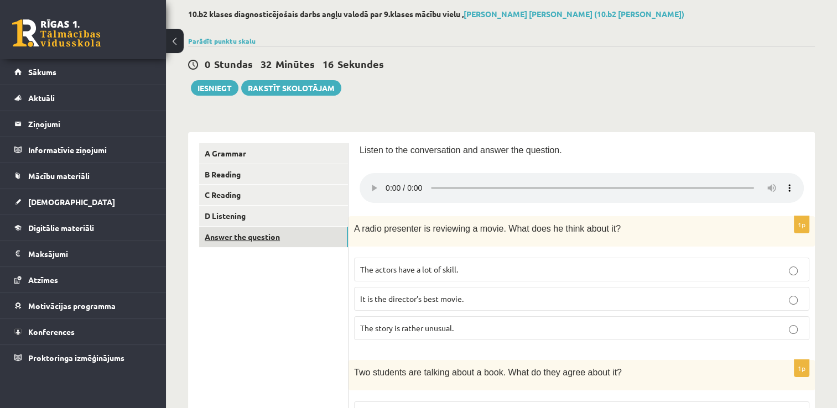
click at [263, 230] on link "Answer the question" at bounding box center [273, 237] width 149 height 20
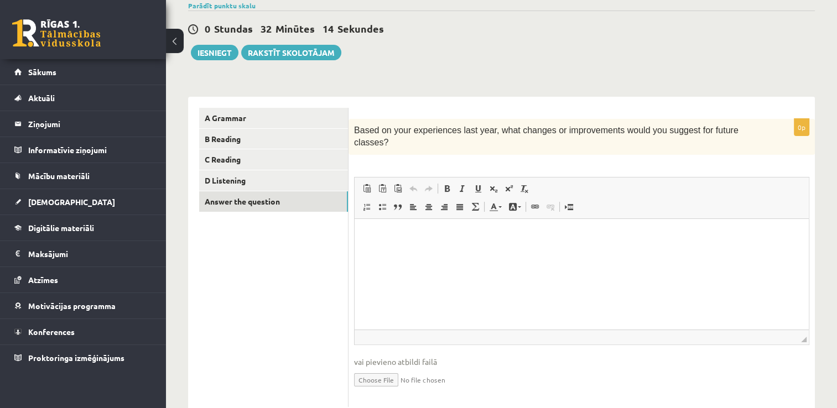
scroll to position [110, 0]
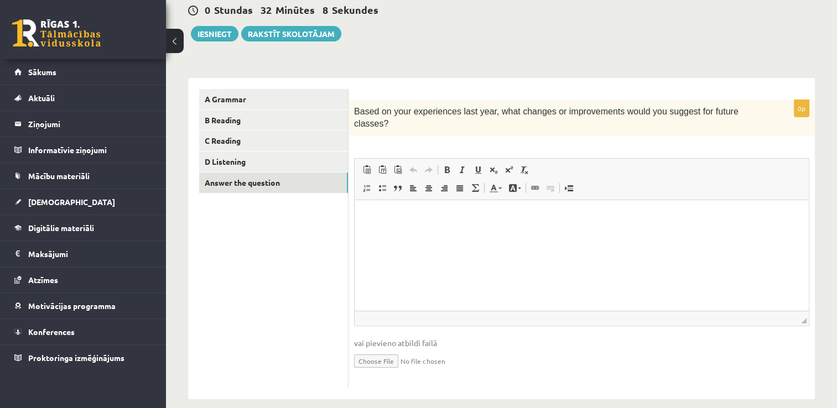
click at [392, 225] on html at bounding box center [582, 217] width 454 height 34
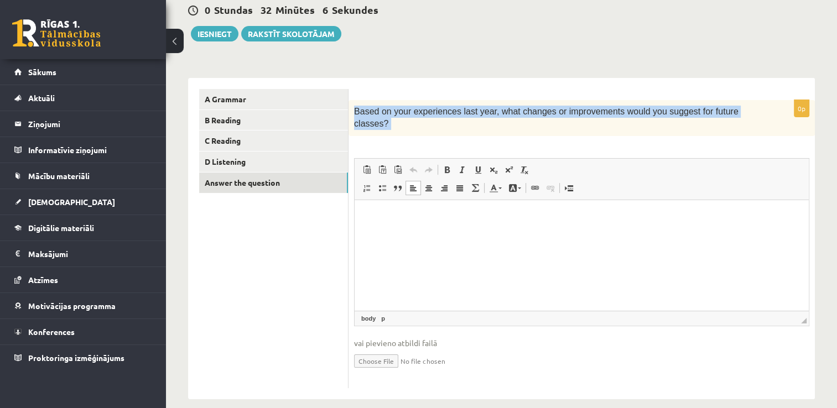
drag, startPoint x: 355, startPoint y: 114, endPoint x: 715, endPoint y: 144, distance: 361.0
click at [715, 144] on div "0p Based on your experiences last year, what changes or improvements would you …" at bounding box center [582, 244] width 467 height 288
copy div "Based on your experiences last year, what changes or improvements would you sug…"
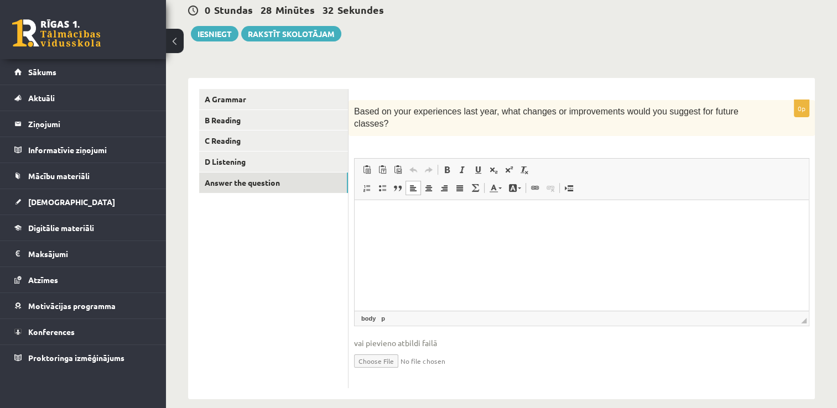
click at [407, 234] on html at bounding box center [582, 217] width 454 height 34
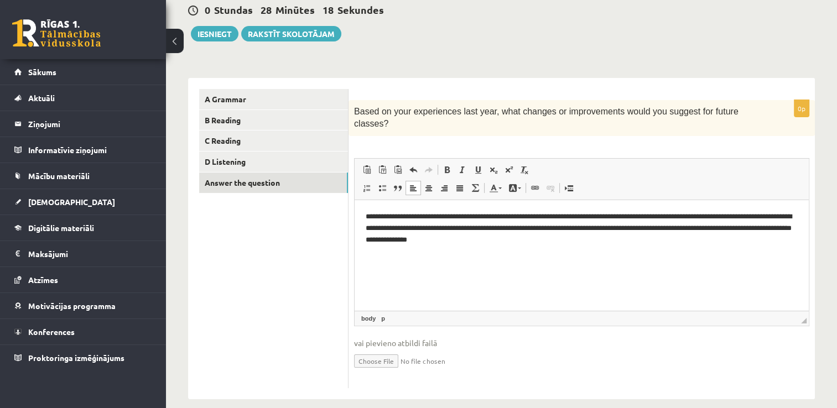
drag, startPoint x: 827, startPoint y: 546, endPoint x: 371, endPoint y: 216, distance: 563.1
click at [371, 216] on p "**********" at bounding box center [582, 228] width 433 height 34
click at [364, 216] on html "**********" at bounding box center [582, 228] width 454 height 56
click at [364, 203] on html "**********" at bounding box center [582, 228] width 454 height 56
click at [367, 207] on html "**********" at bounding box center [582, 228] width 454 height 56
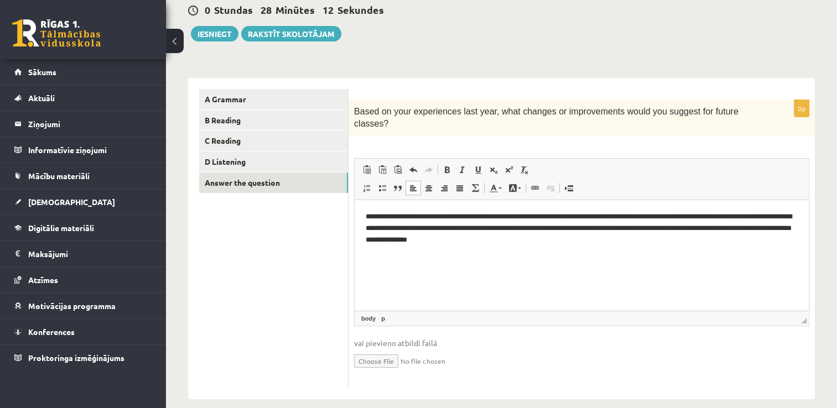
click at [526, 247] on html "**********" at bounding box center [582, 228] width 454 height 56
click at [221, 34] on button "Iesniegt" at bounding box center [215, 33] width 48 height 15
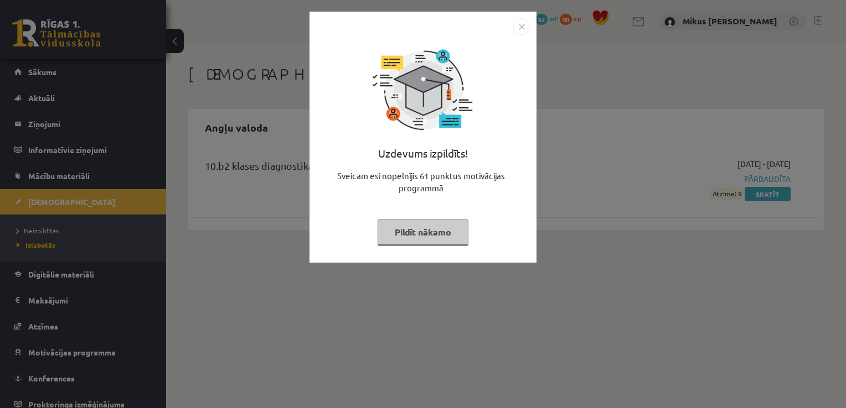
click at [517, 26] on img "Close" at bounding box center [521, 26] width 17 height 17
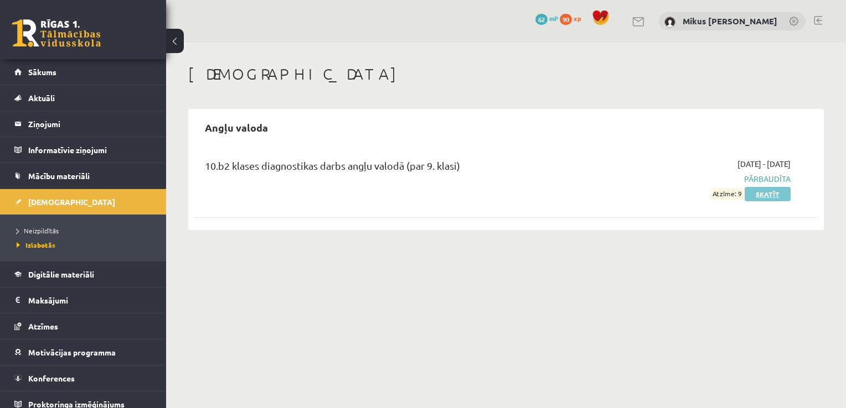
click at [766, 191] on link "Skatīt" at bounding box center [767, 194] width 46 height 14
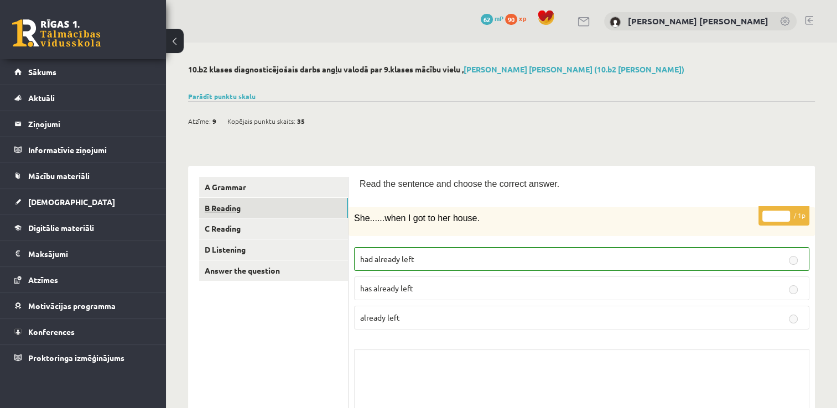
click at [265, 205] on link "B Reading" at bounding box center [273, 208] width 149 height 20
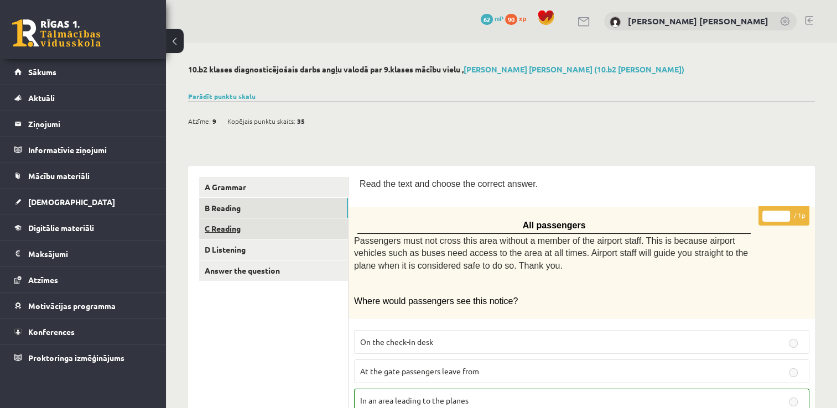
click at [250, 235] on link "C Reading" at bounding box center [273, 229] width 149 height 20
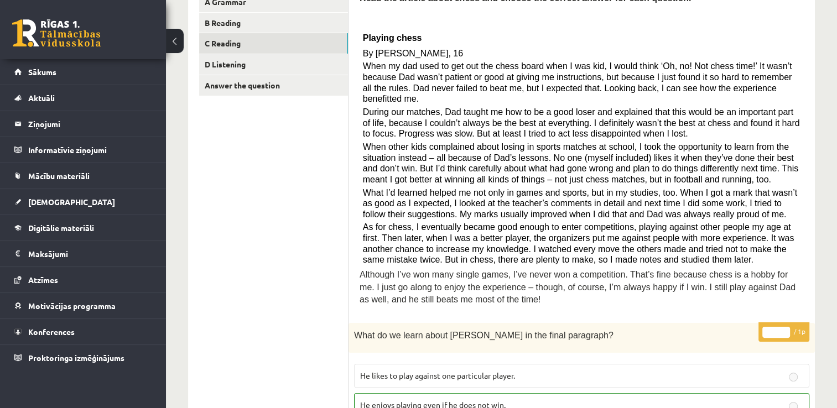
scroll to position [13, 0]
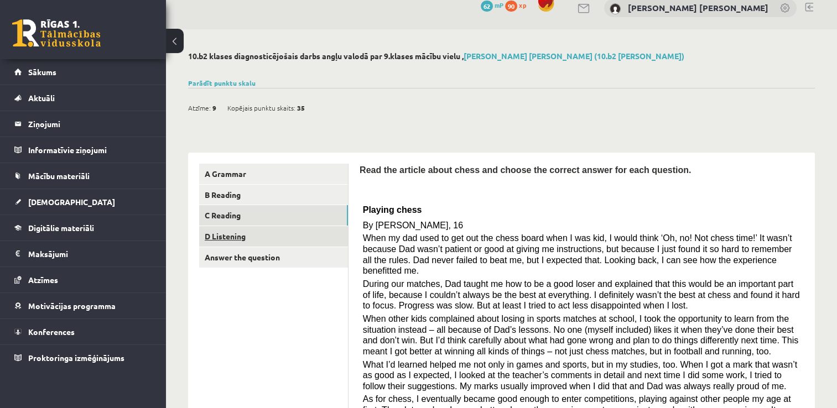
click at [259, 241] on link "D Listening" at bounding box center [273, 236] width 149 height 20
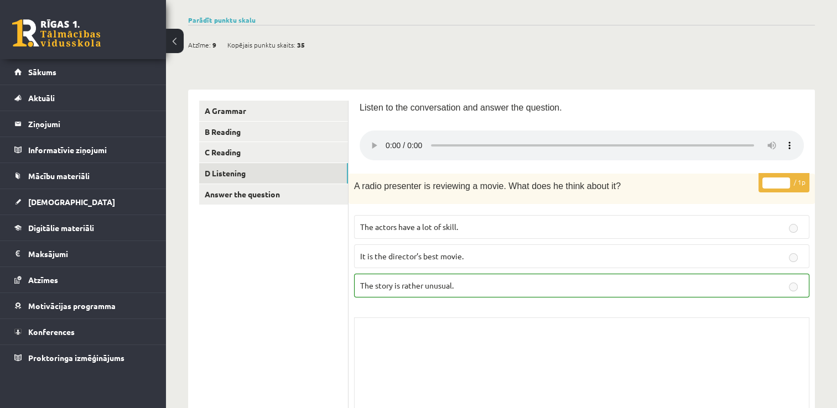
scroll to position [0, 0]
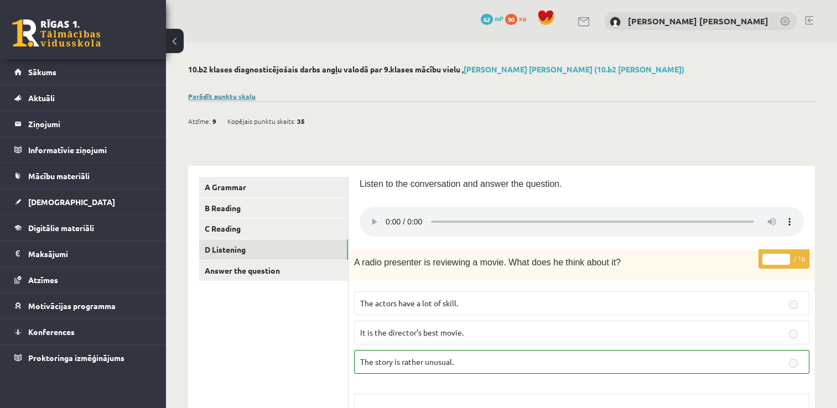
click at [227, 97] on link "Parādīt punktu skalu" at bounding box center [222, 96] width 68 height 9
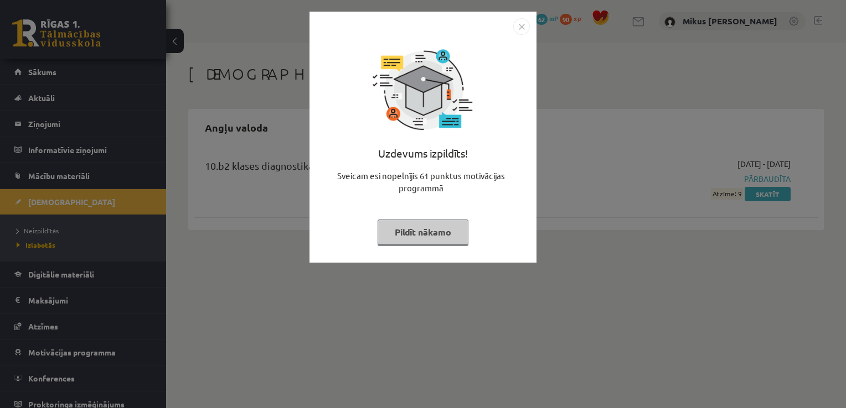
click at [460, 235] on button "Pildīt nākamo" at bounding box center [422, 232] width 91 height 25
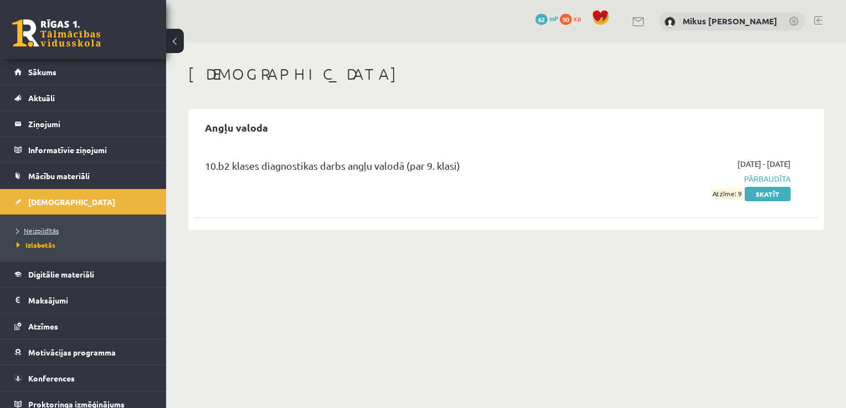
click at [40, 231] on span "Neizpildītās" at bounding box center [38, 230] width 42 height 9
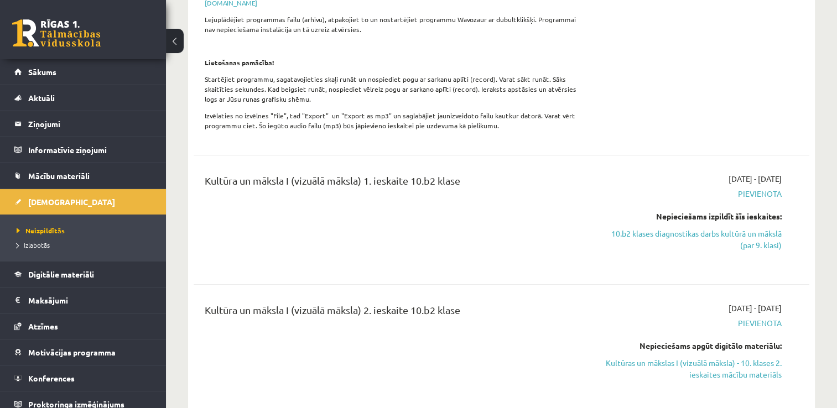
scroll to position [719, 0]
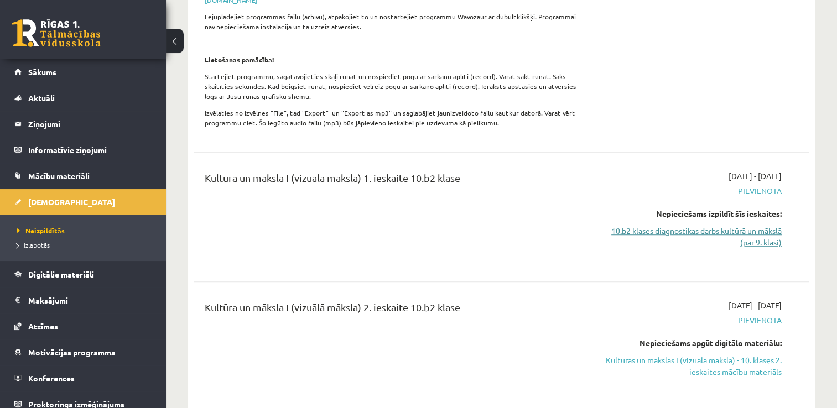
click at [711, 237] on link "10.b2 klases diagnostikas darbs kultūrā un mākslā (par 9. klasi)" at bounding box center [691, 236] width 182 height 23
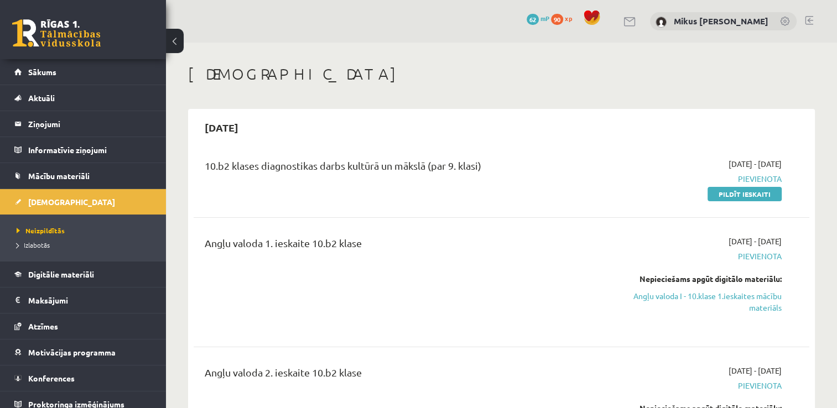
click at [600, 13] on span at bounding box center [592, 17] width 17 height 17
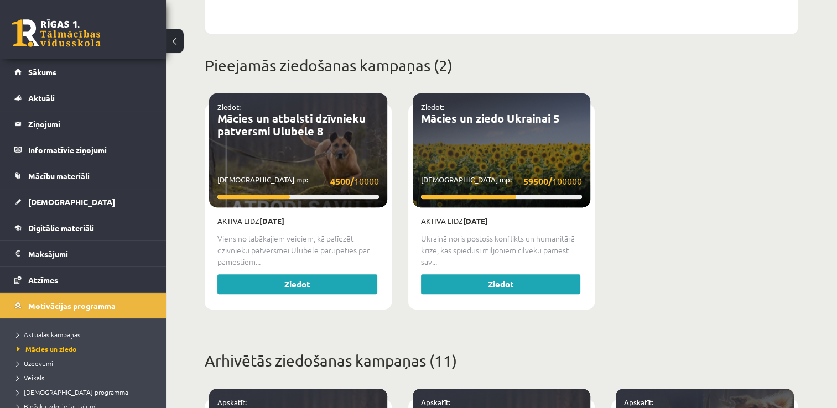
scroll to position [387, 0]
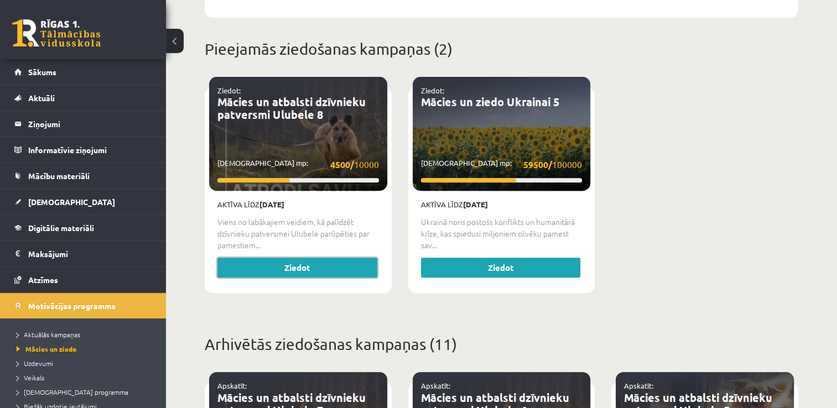
click at [318, 258] on link "Ziedot" at bounding box center [297, 268] width 160 height 20
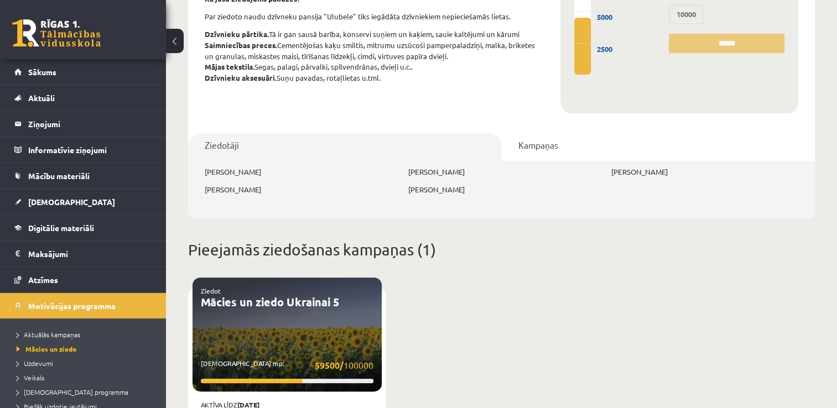
scroll to position [332, 0]
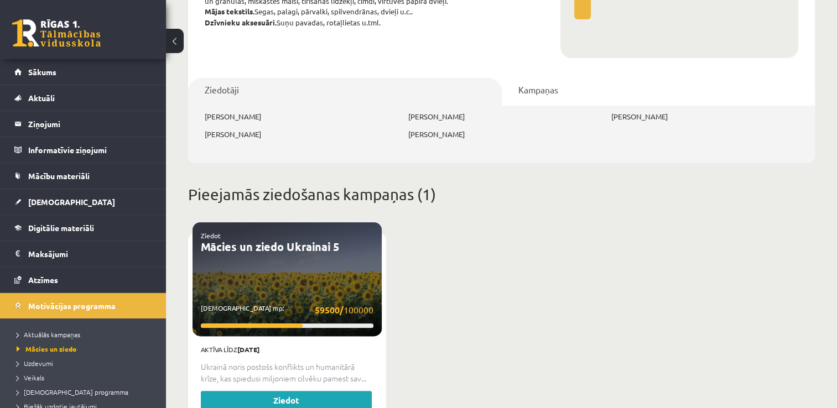
click at [536, 78] on link "Kampaņas" at bounding box center [659, 92] width 314 height 28
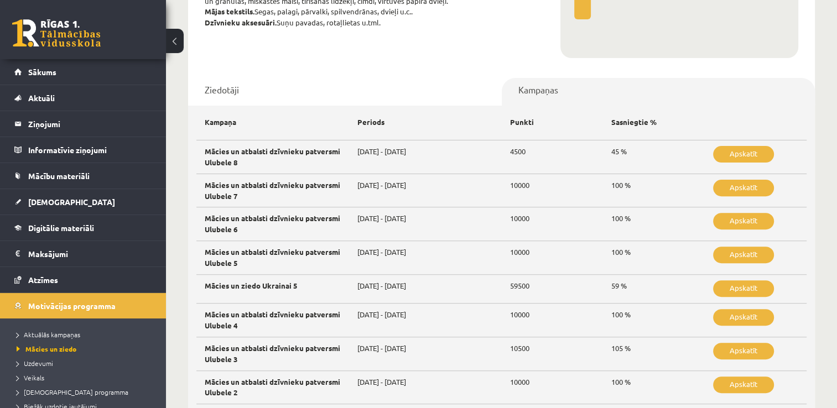
click at [225, 78] on link "Ziedotāji" at bounding box center [345, 92] width 314 height 28
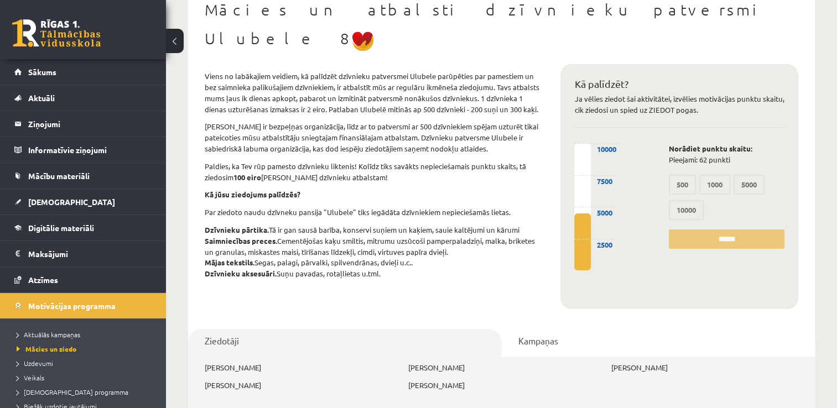
scroll to position [0, 0]
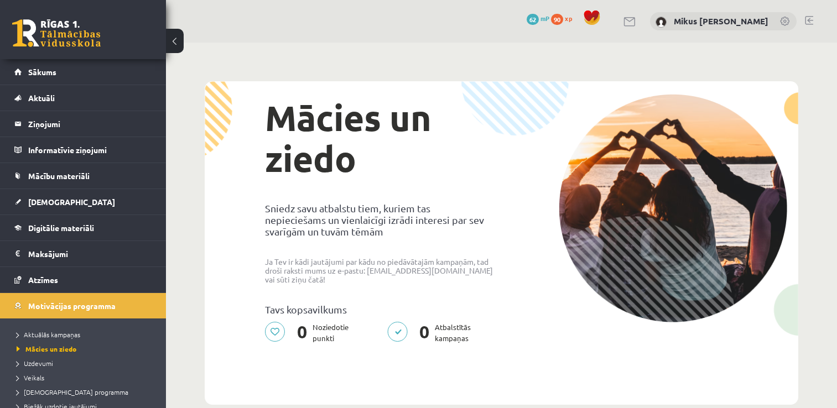
scroll to position [387, 0]
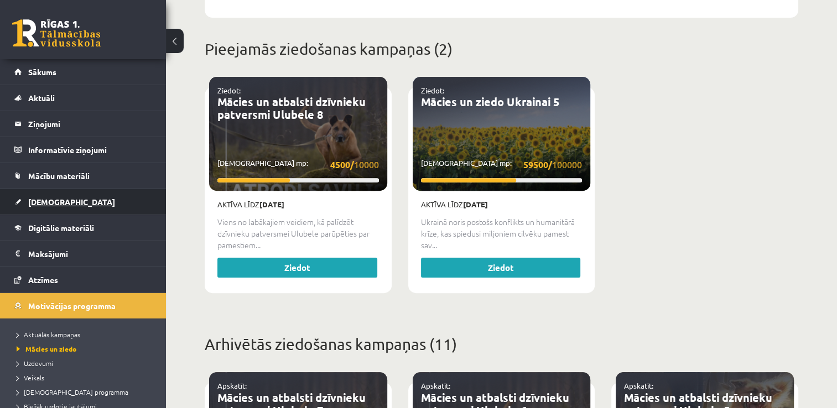
click at [46, 205] on span "[DEMOGRAPHIC_DATA]" at bounding box center [71, 202] width 87 height 10
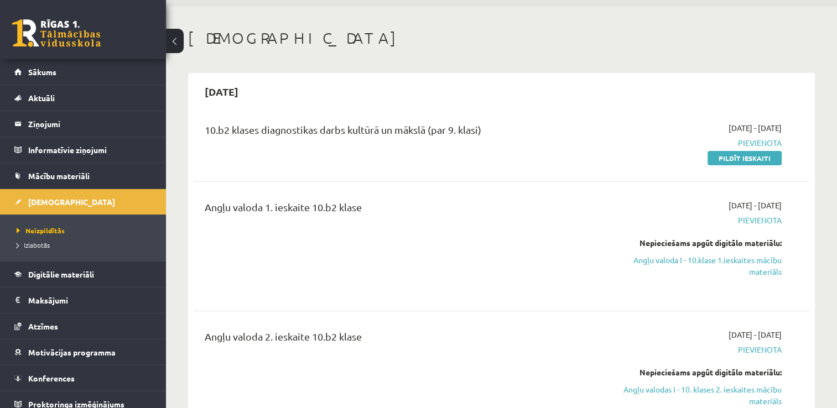
scroll to position [55, 0]
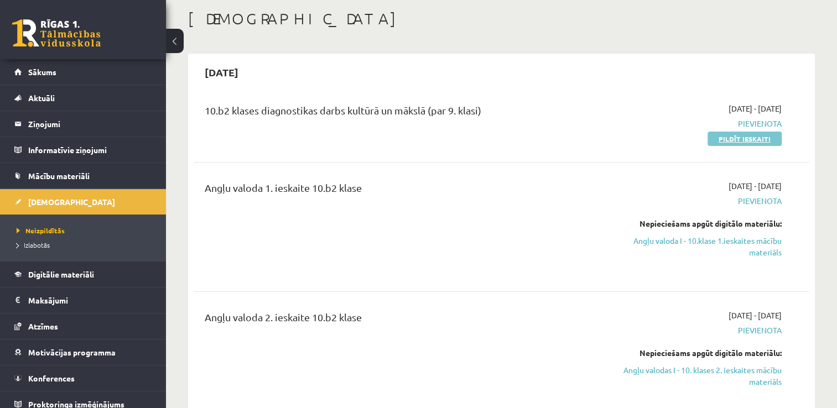
click at [772, 141] on link "Pildīt ieskaiti" at bounding box center [745, 139] width 74 height 14
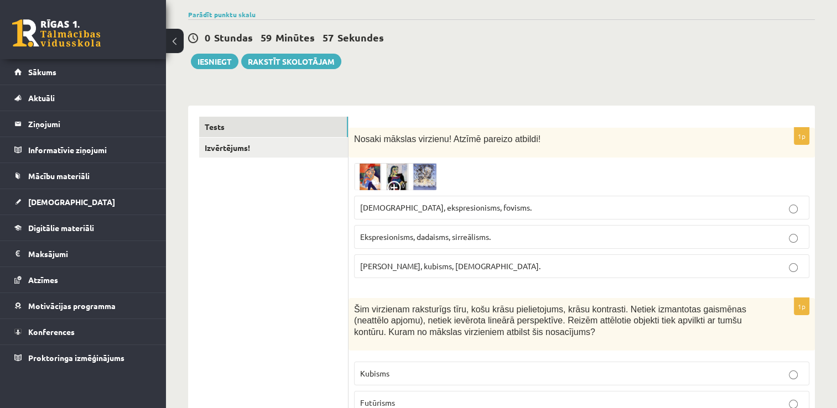
scroll to position [111, 0]
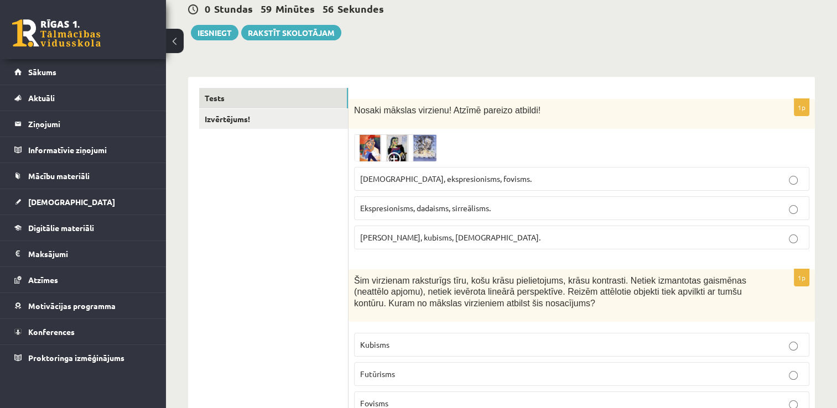
click at [378, 146] on img at bounding box center [395, 147] width 83 height 27
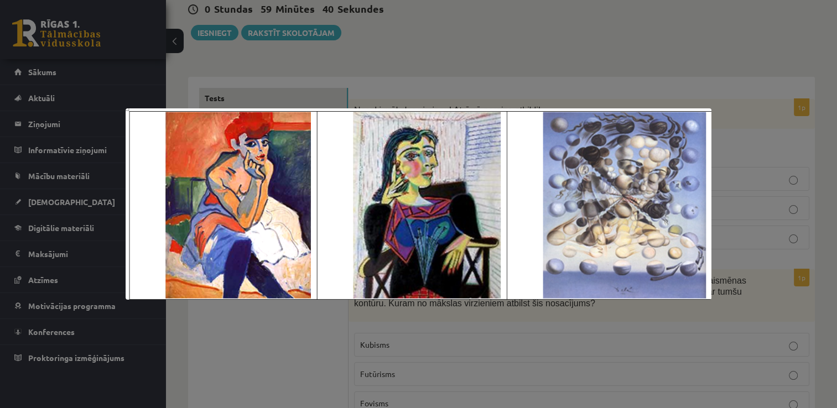
click at [616, 74] on div at bounding box center [418, 204] width 837 height 408
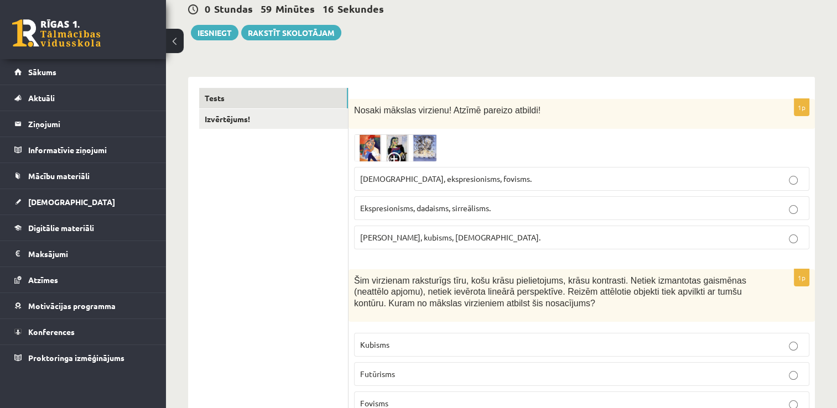
click at [450, 237] on span "[PERSON_NAME], kubisms, [DEMOGRAPHIC_DATA]." at bounding box center [450, 237] width 180 height 10
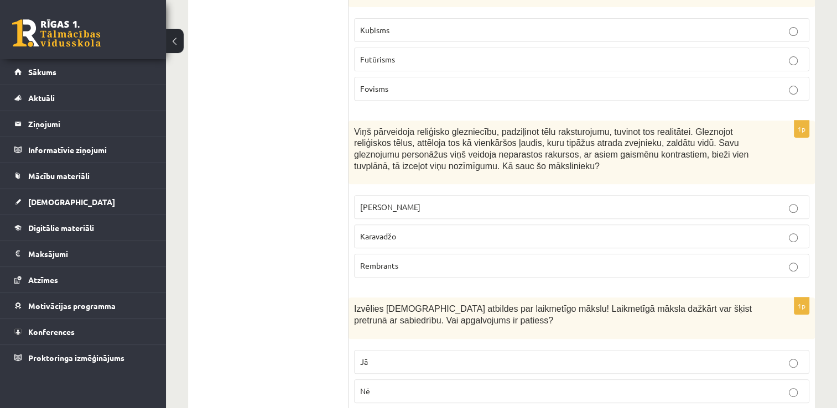
scroll to position [366, 0]
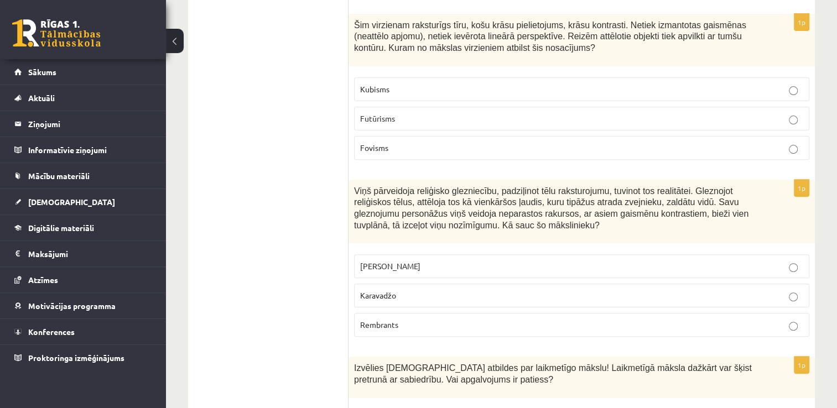
click at [489, 85] on p "Kubisms" at bounding box center [581, 90] width 443 height 12
click at [498, 137] on label "Fovisms" at bounding box center [581, 148] width 455 height 24
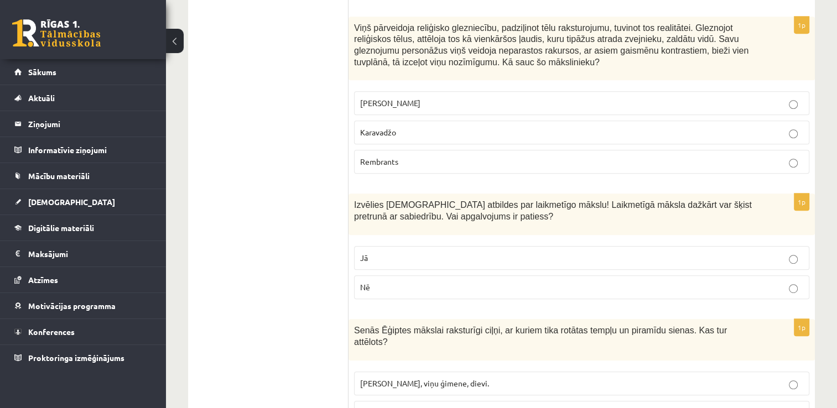
scroll to position [532, 0]
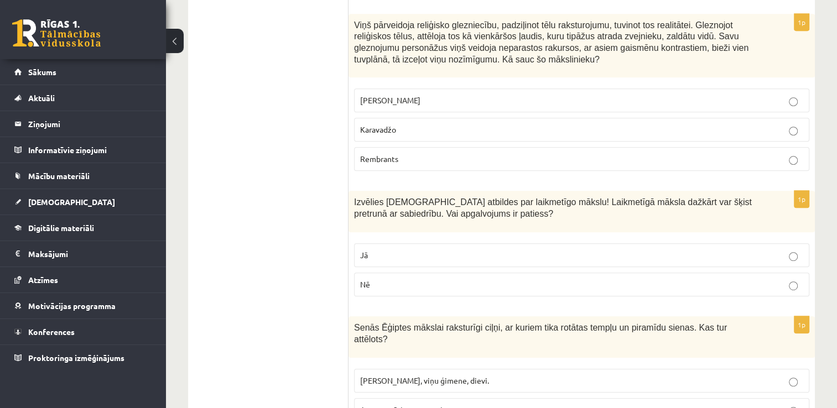
click at [500, 134] on label "Karavadžo" at bounding box center [581, 130] width 455 height 24
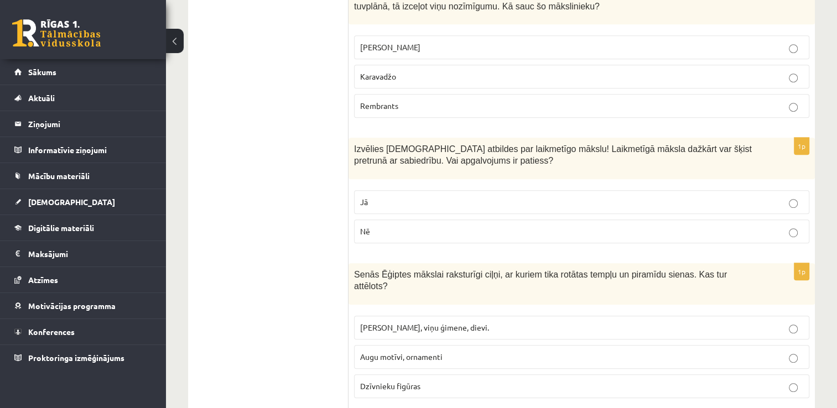
scroll to position [698, 0]
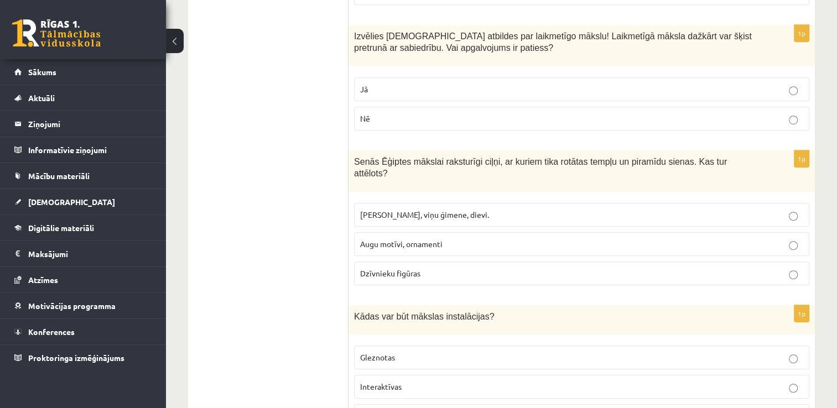
click at [547, 77] on label "Jā" at bounding box center [581, 89] width 455 height 24
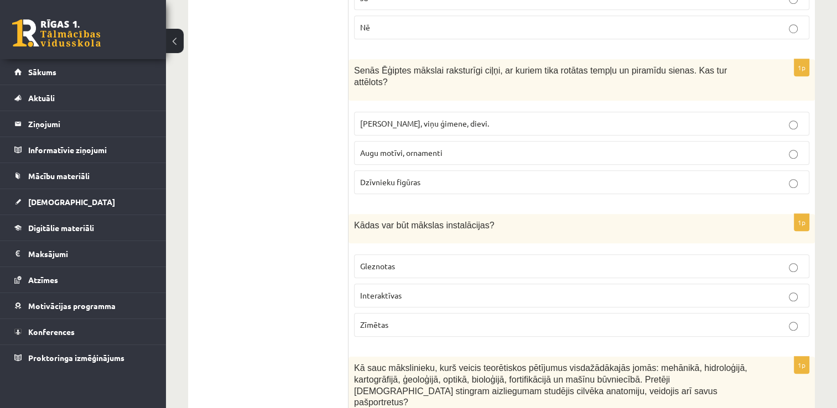
scroll to position [809, 0]
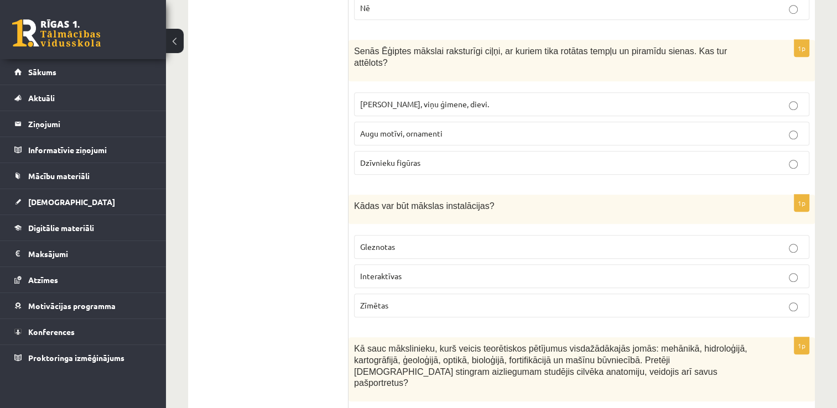
click at [583, 99] on p "Faraoni, viņu ģimene, dievi." at bounding box center [581, 105] width 443 height 12
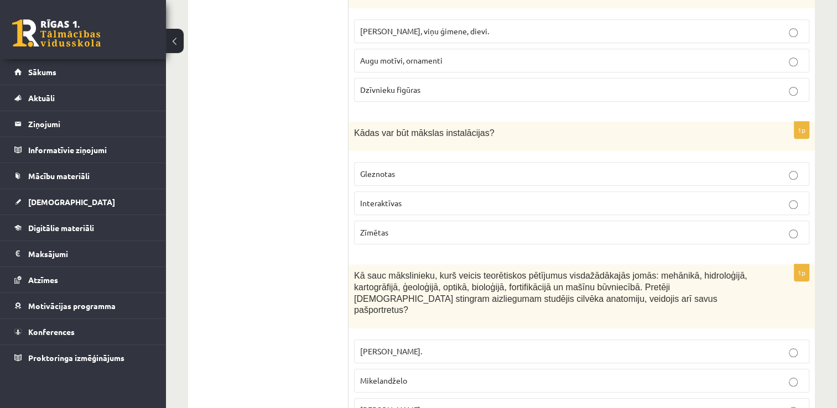
scroll to position [975, 0]
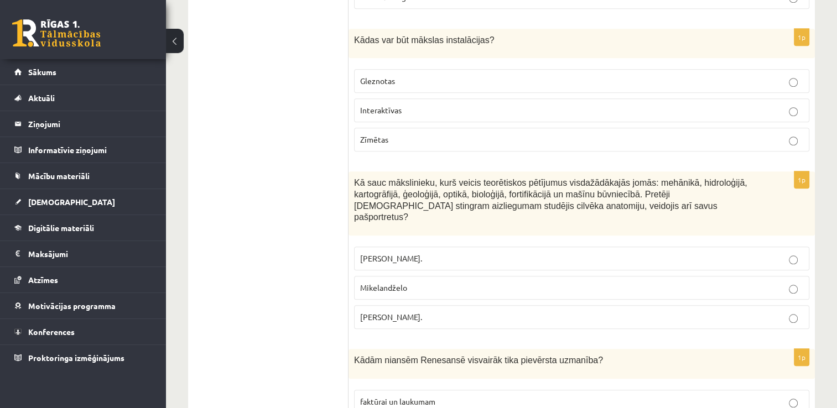
click at [556, 105] on p "Interaktīvas" at bounding box center [581, 111] width 443 height 12
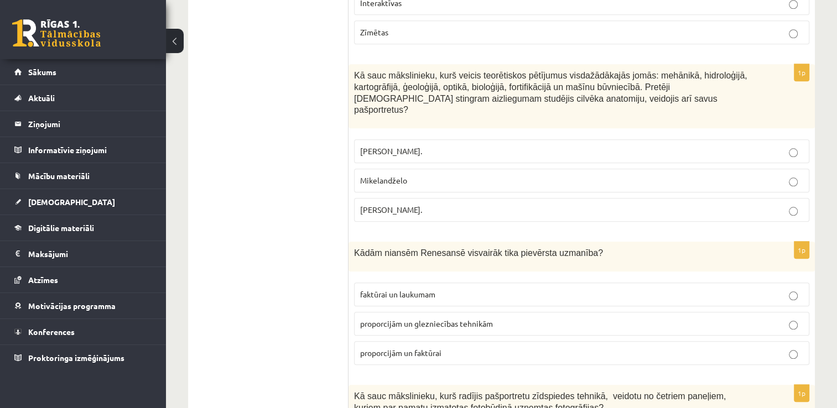
scroll to position [1113, 0]
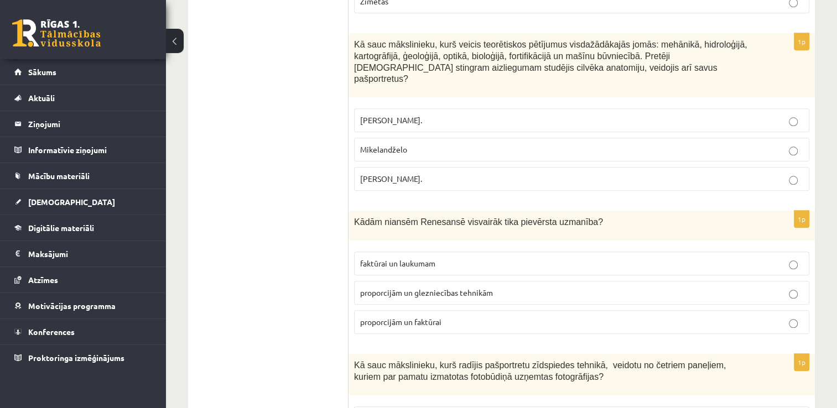
click at [759, 167] on label "Leonardo da Vinči." at bounding box center [581, 179] width 455 height 24
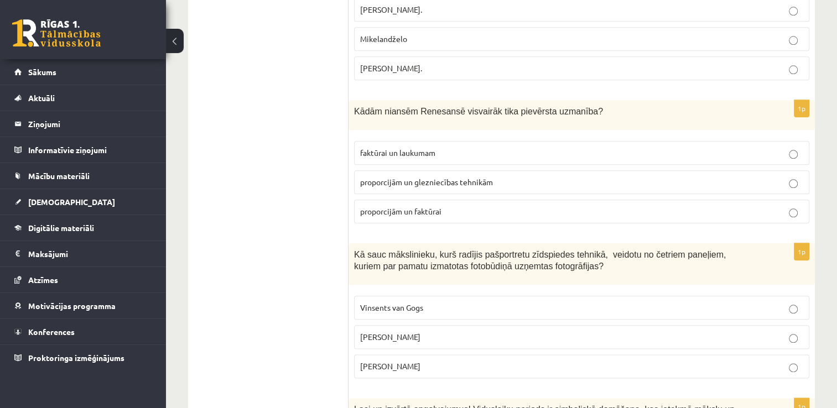
scroll to position [1279, 0]
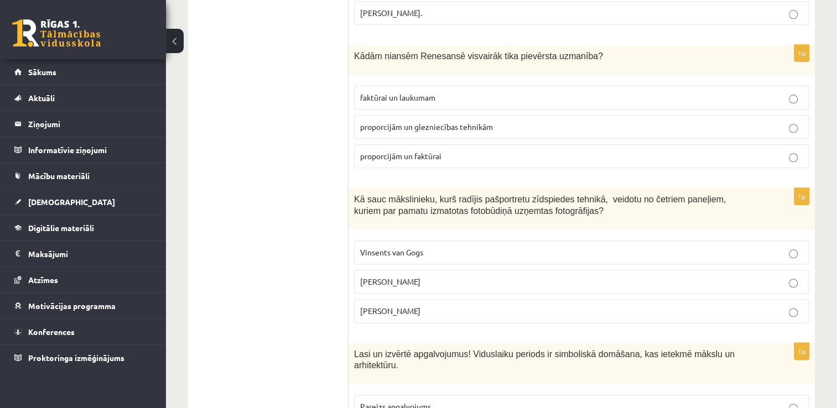
click at [673, 121] on p "proporcijām un glezniecības tehnikām" at bounding box center [581, 127] width 443 height 12
click at [453, 276] on p "Endijs Vorhols" at bounding box center [581, 282] width 443 height 12
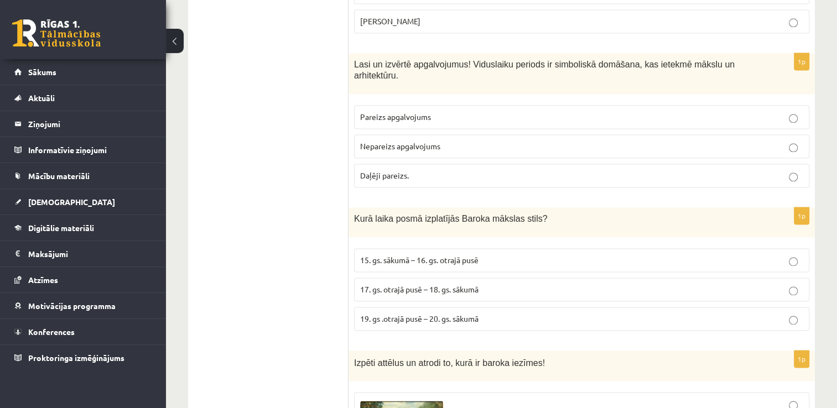
scroll to position [1556, 0]
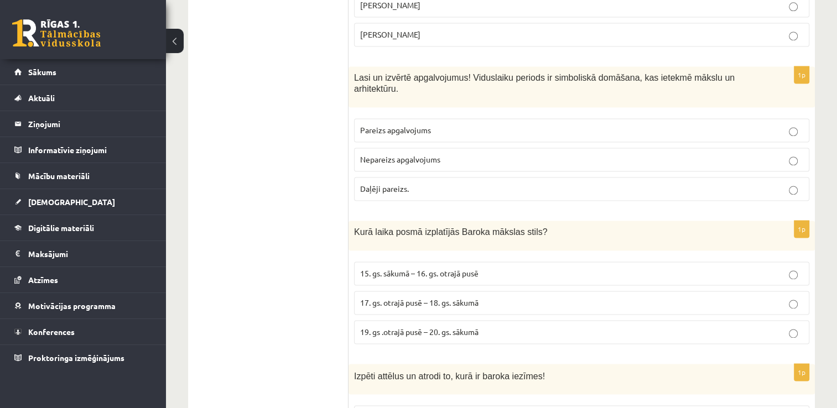
click at [493, 125] on p "Pareizs apgalvojums" at bounding box center [581, 131] width 443 height 12
click at [465, 298] on span "17. gs. otrajā pusē – 18. gs. sākumā" at bounding box center [419, 303] width 118 height 10
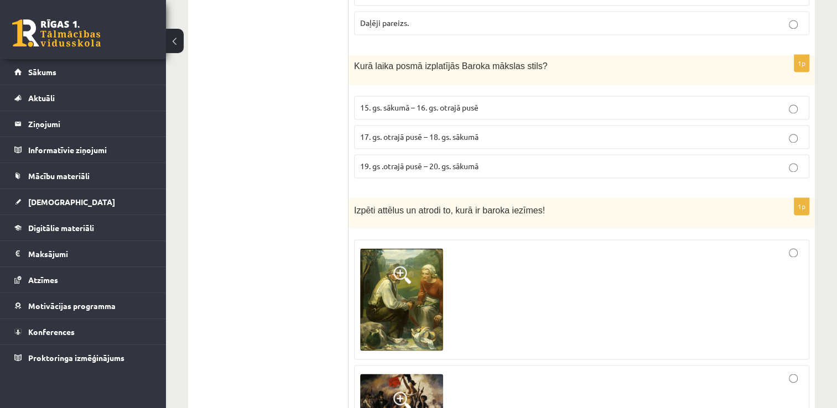
scroll to position [1833, 0]
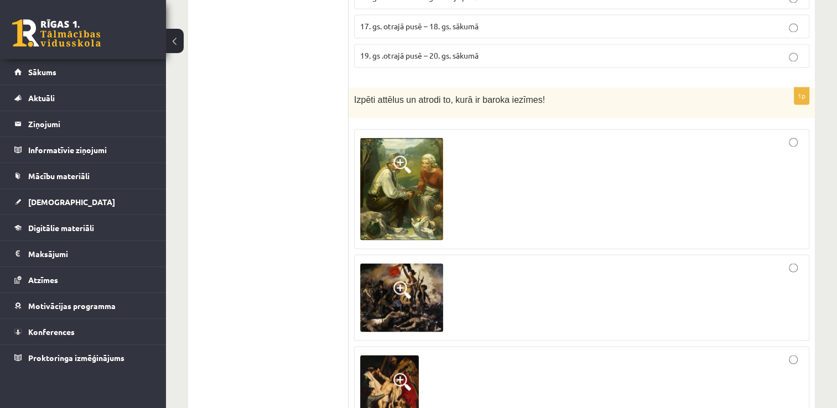
click at [376, 157] on img at bounding box center [401, 189] width 83 height 103
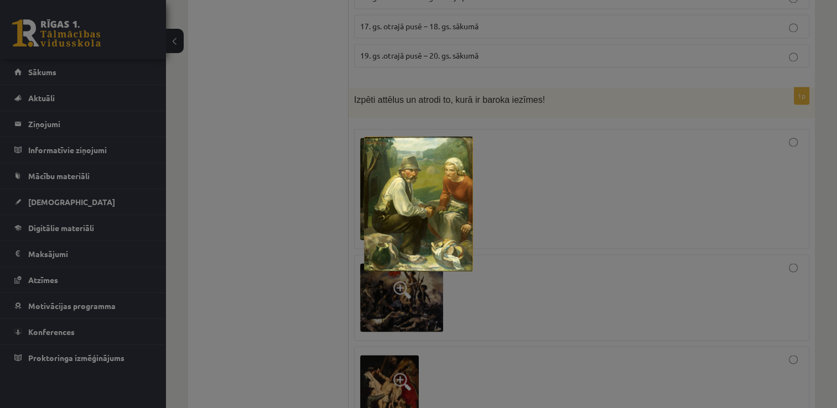
click at [555, 232] on div at bounding box center [418, 204] width 837 height 408
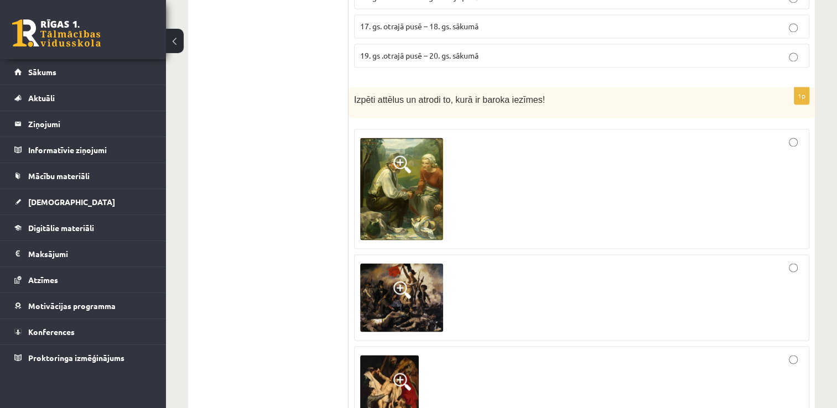
click at [423, 263] on img at bounding box center [401, 297] width 83 height 69
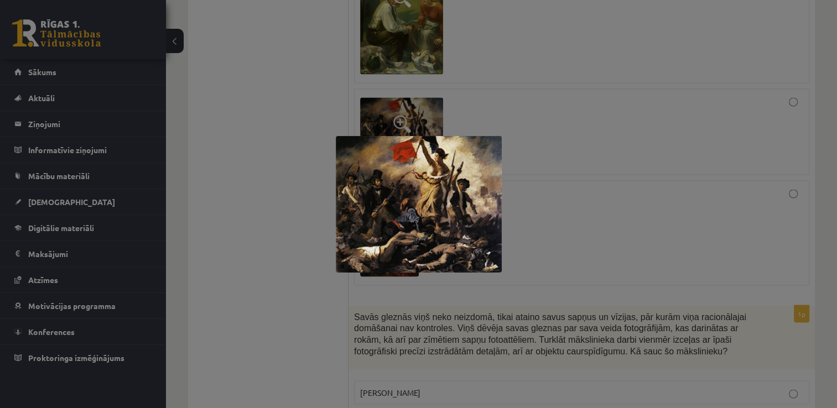
scroll to position [2054, 0]
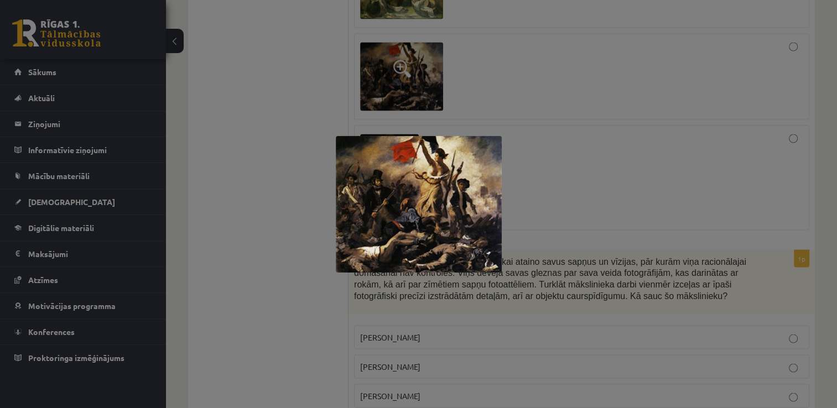
click at [573, 142] on div at bounding box center [418, 204] width 837 height 408
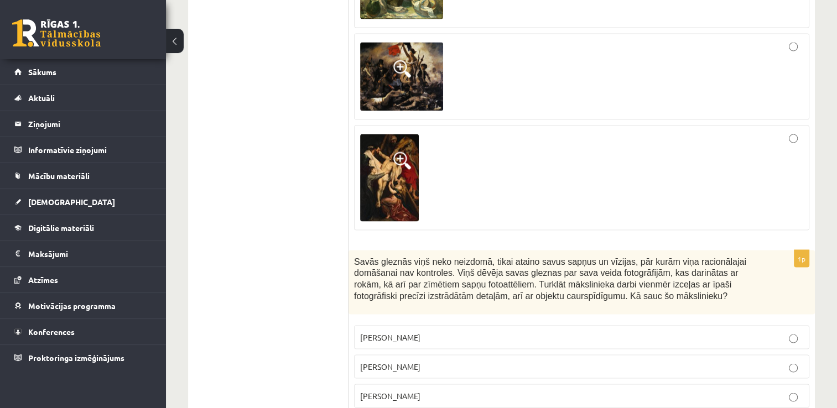
click at [402, 152] on span at bounding box center [402, 161] width 18 height 18
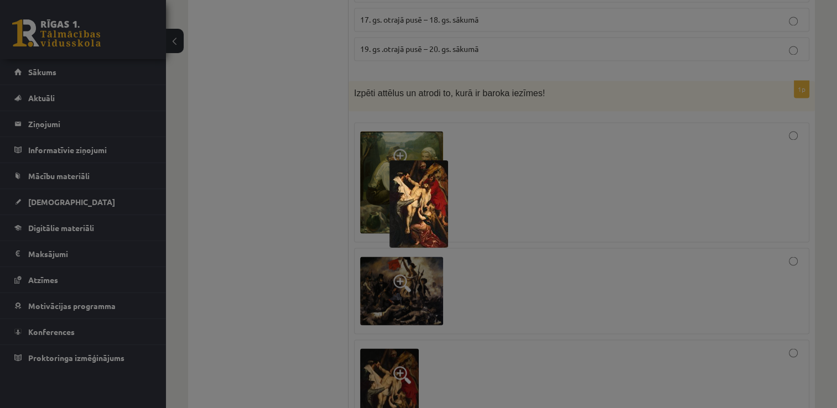
scroll to position [1833, 0]
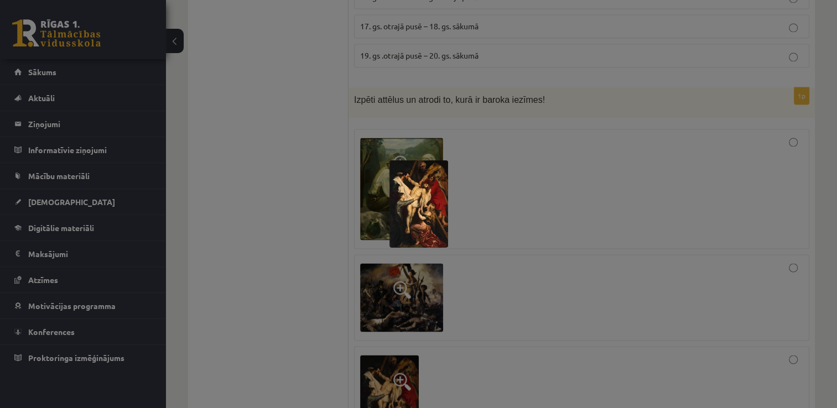
click at [660, 206] on div at bounding box center [418, 204] width 837 height 408
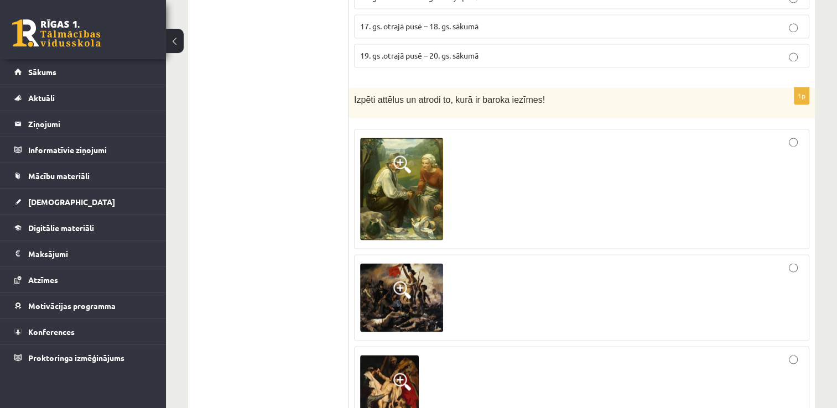
scroll to position [1888, 0]
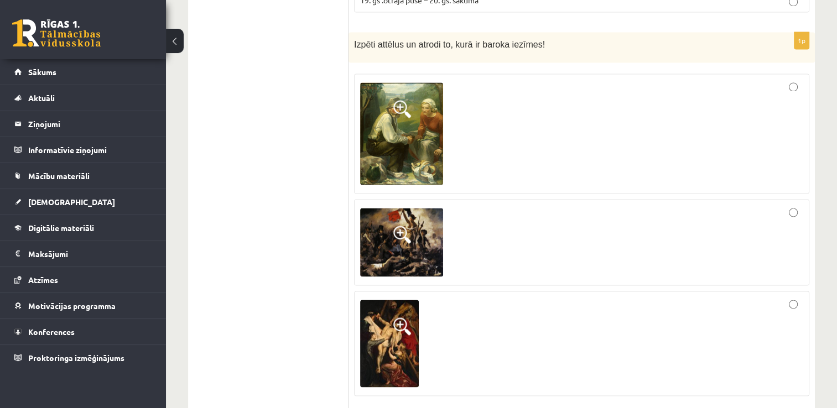
click at [646, 297] on div at bounding box center [581, 343] width 443 height 93
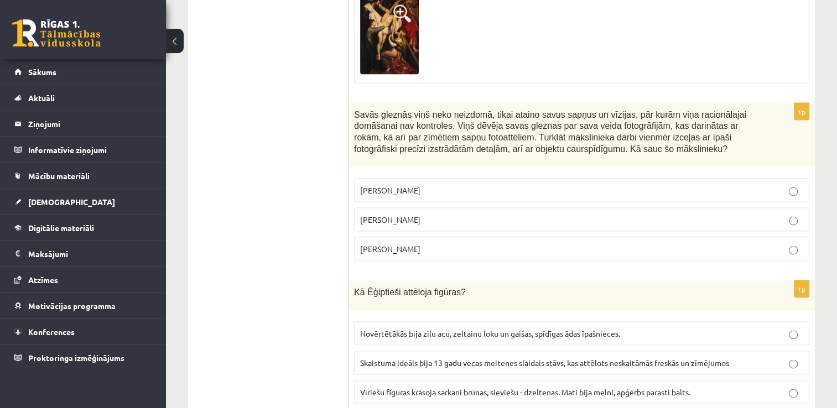
scroll to position [2220, 0]
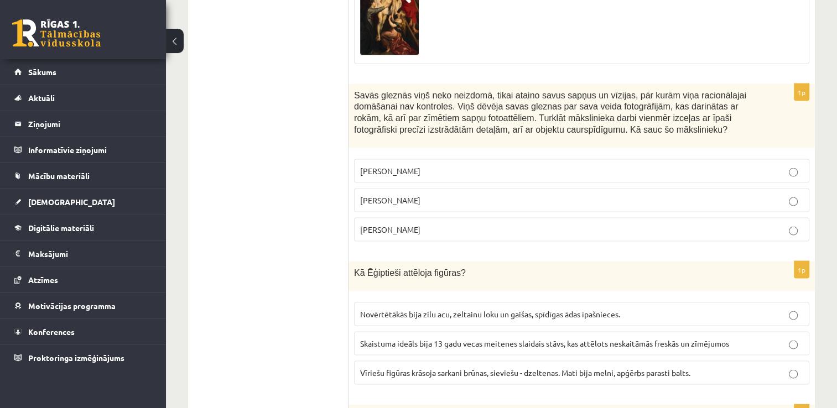
click at [397, 189] on label "Salvadors Dalī" at bounding box center [581, 201] width 455 height 24
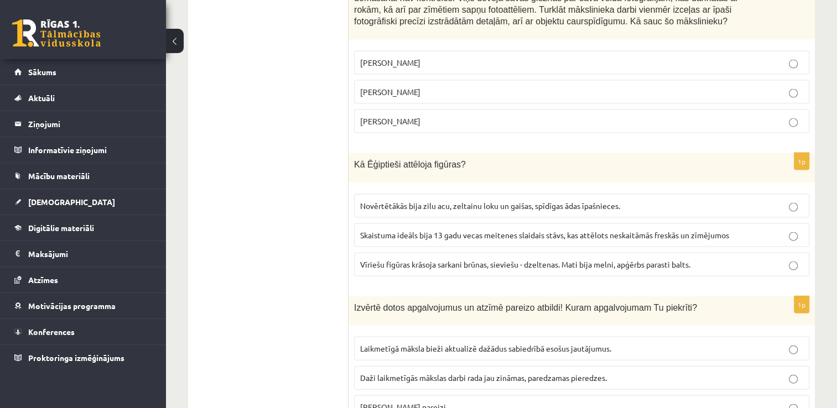
scroll to position [2331, 0]
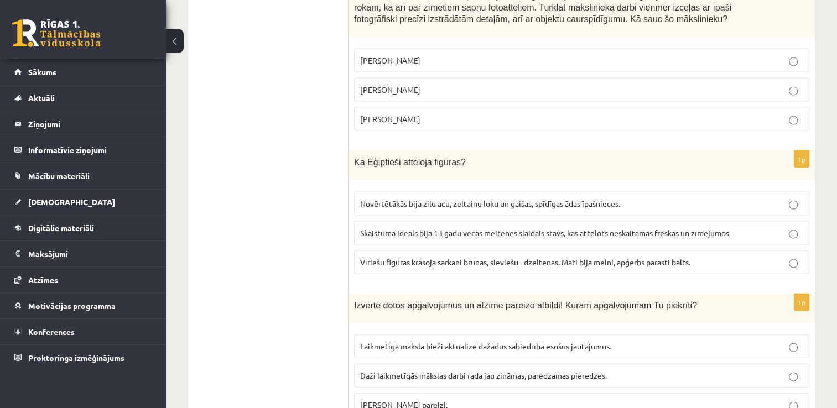
click at [432, 257] on span "Vīriešu figūras krāsoja sarkani brūnas, sieviešu - dzeltenas. Mati bija melni, …" at bounding box center [525, 262] width 330 height 10
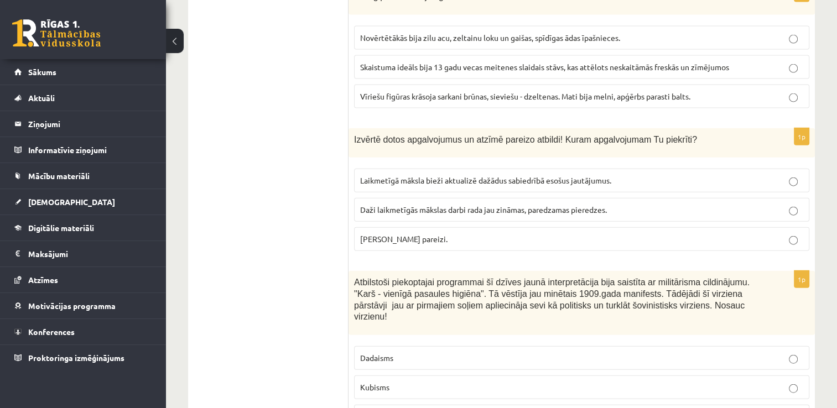
scroll to position [2552, 0]
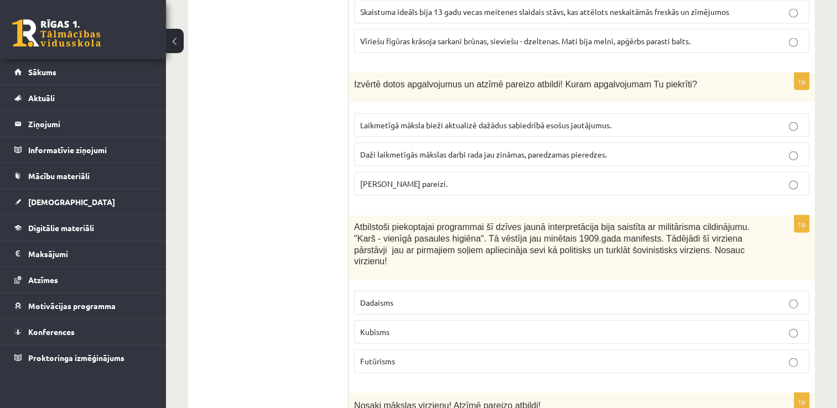
click at [412, 178] on p "Abi apgalvojumi pareizi." at bounding box center [581, 184] width 443 height 12
click at [405, 356] on p "Futūrisms" at bounding box center [581, 362] width 443 height 12
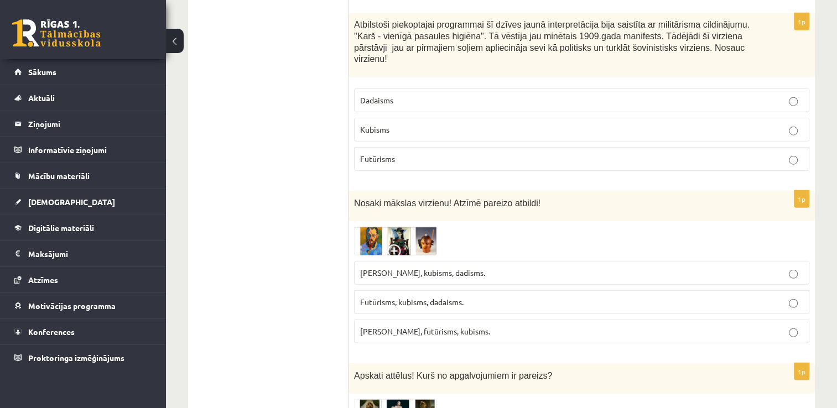
scroll to position [2774, 0]
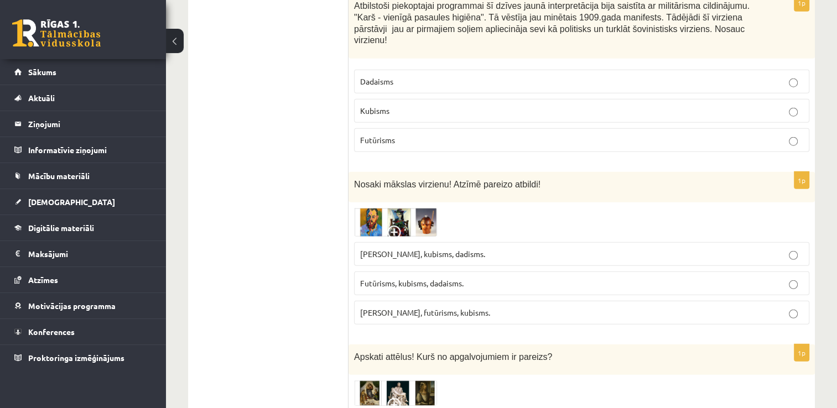
click at [393, 226] on span at bounding box center [396, 235] width 18 height 18
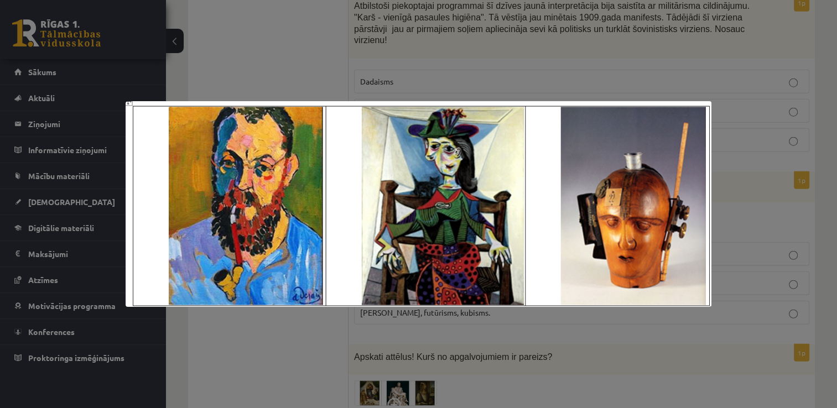
click at [397, 70] on div at bounding box center [418, 204] width 837 height 408
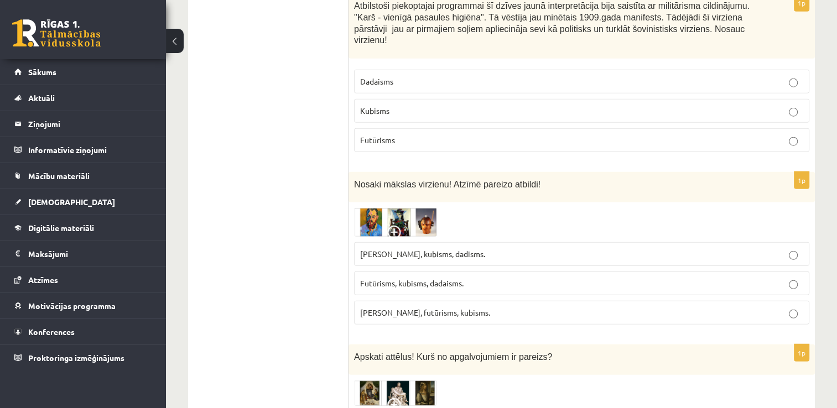
click at [490, 242] on label "Fovisms, kubisms, dadisms." at bounding box center [581, 254] width 455 height 24
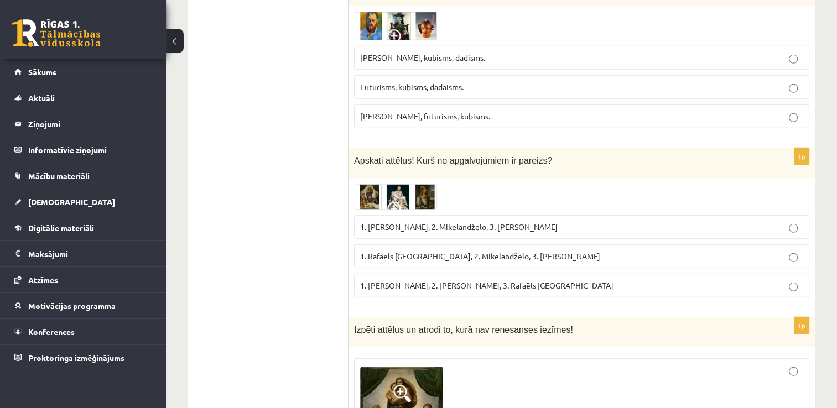
scroll to position [2995, 0]
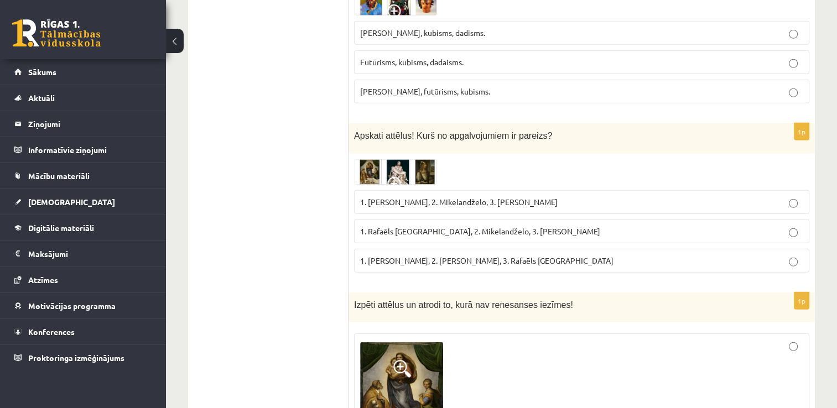
click at [421, 159] on img at bounding box center [395, 171] width 83 height 25
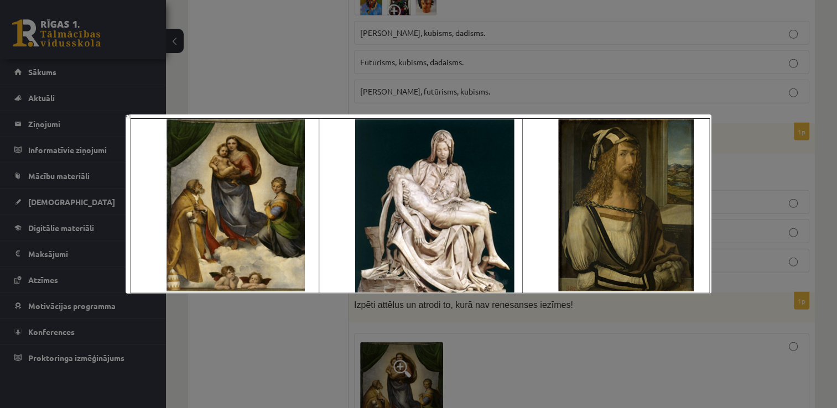
click at [485, 92] on div at bounding box center [418, 204] width 837 height 408
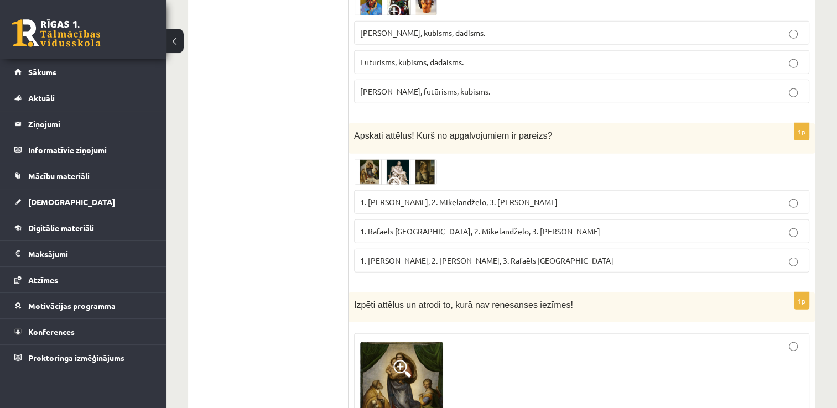
click at [478, 226] on span "1. Rafaēls Sancio da Urbīno, 2. Mikelandželo, 3. Albrehts Dīrers" at bounding box center [480, 231] width 240 height 10
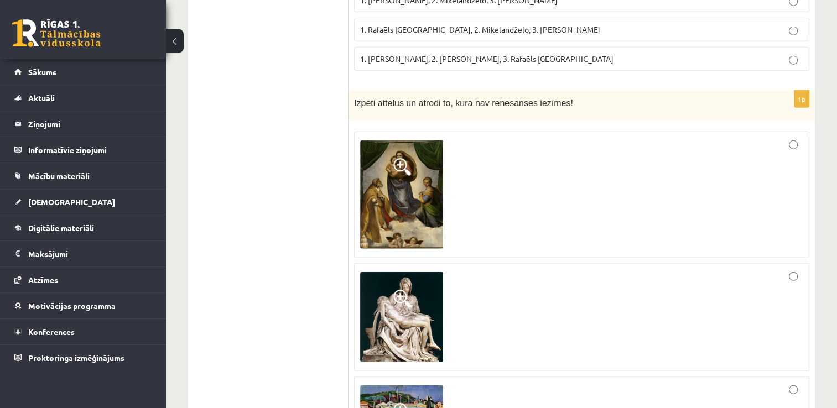
scroll to position [3216, 0]
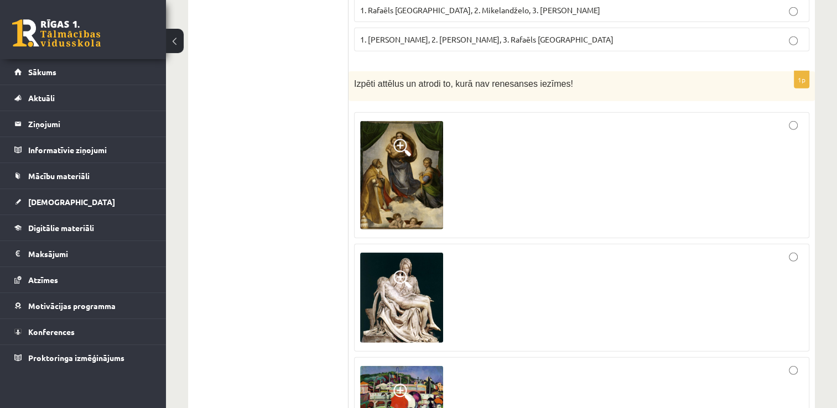
click at [476, 364] on div at bounding box center [581, 401] width 443 height 74
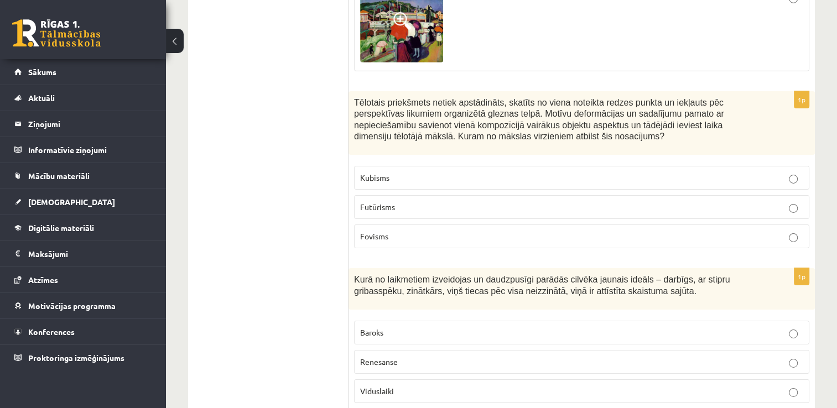
scroll to position [3604, 0]
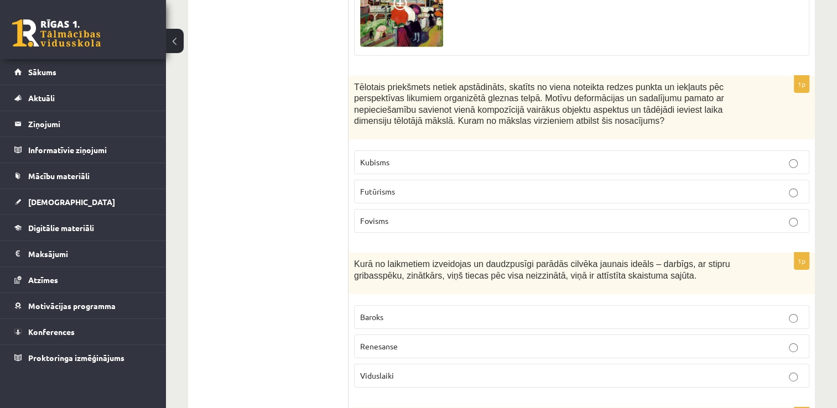
click at [623, 151] on label "Kubisms" at bounding box center [581, 163] width 455 height 24
click at [444, 341] on p "Renesanse" at bounding box center [581, 347] width 443 height 12
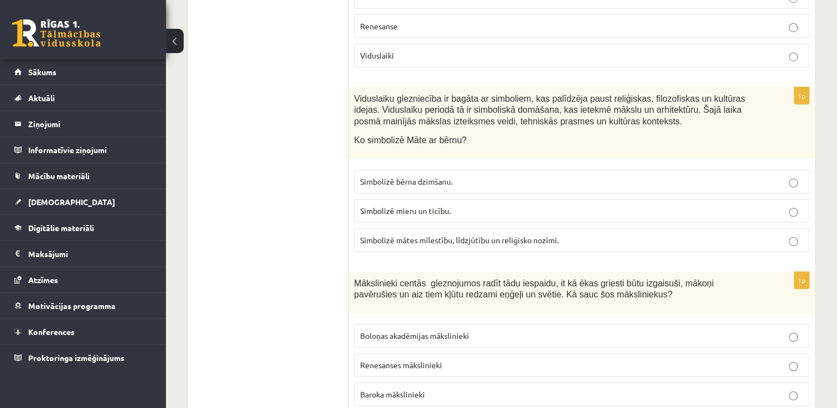
scroll to position [3936, 0]
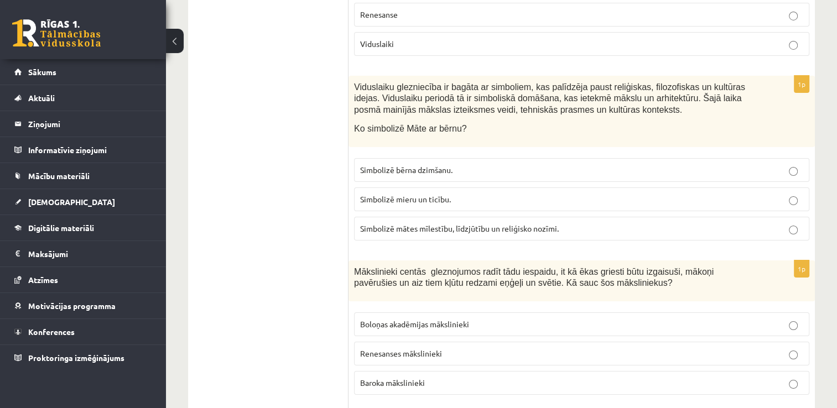
click at [517, 194] on p "Simbolizē mieru un ticību." at bounding box center [581, 200] width 443 height 12
click at [566, 217] on label "Simbolizē mātes mīlestību, līdzjūtību un reliģisko nozīmi." at bounding box center [581, 229] width 455 height 24
click at [444, 371] on label "Baroka mākslinieki" at bounding box center [581, 383] width 455 height 24
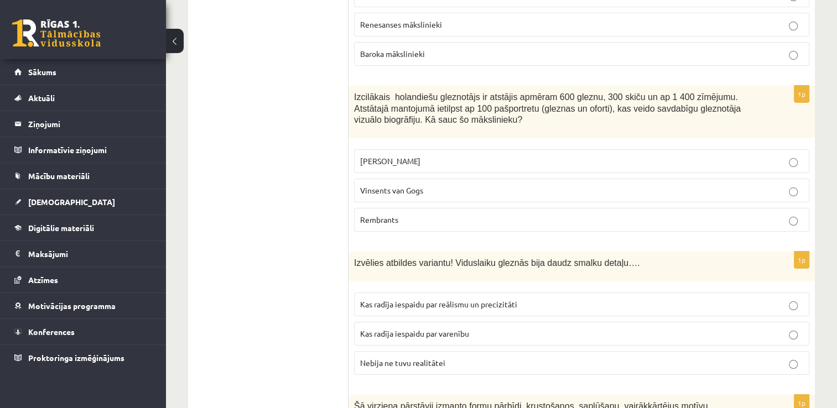
scroll to position [4284, 0]
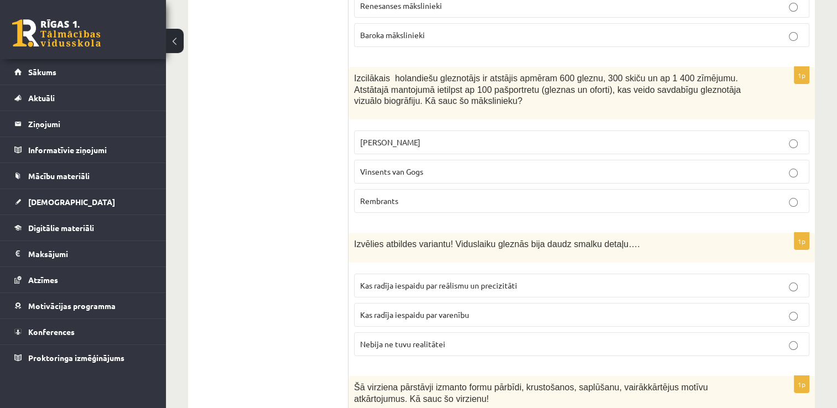
click at [407, 189] on label "Rembrants" at bounding box center [581, 201] width 455 height 24
click at [430, 310] on span "Kas radīja iespaidu par varenību" at bounding box center [414, 315] width 109 height 10
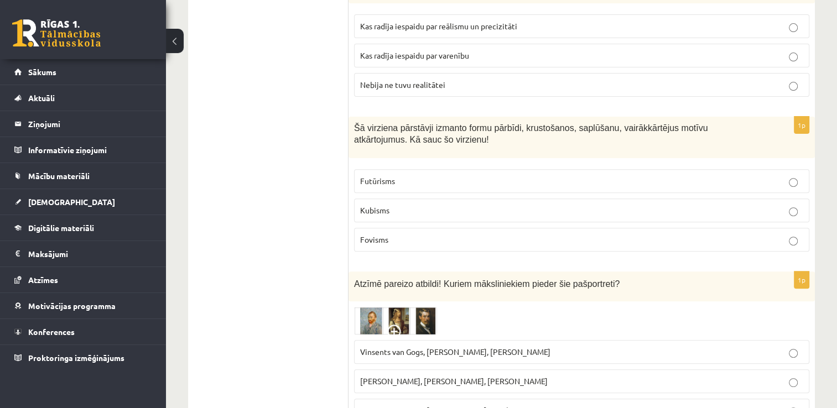
scroll to position [4561, 0]
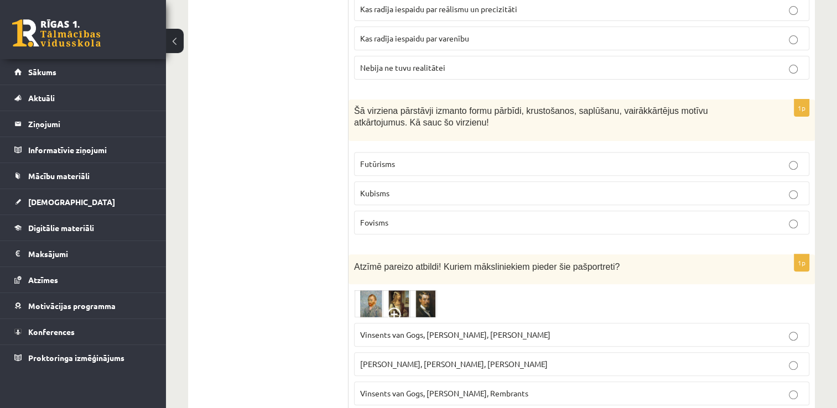
click at [531, 330] on span "Vinsents van Gogs, Albrehts Dīrers, Janis Rozentāls" at bounding box center [455, 335] width 190 height 10
click at [493, 388] on span "Vinsents van Gogs, Kārlis Padegs, Rembrants" at bounding box center [444, 393] width 168 height 10
click at [490, 323] on label "Vinsents van Gogs, Albrehts Dīrers, Janis Rozentāls" at bounding box center [581, 335] width 455 height 24
click at [467, 188] on p "Kubisms" at bounding box center [581, 194] width 443 height 12
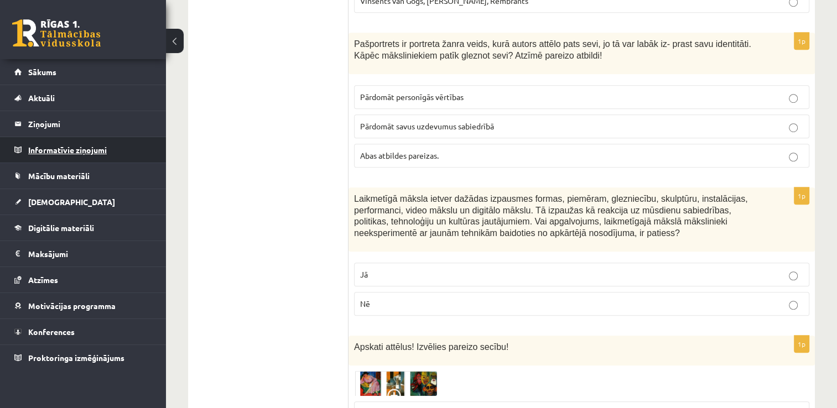
scroll to position [5003, 0]
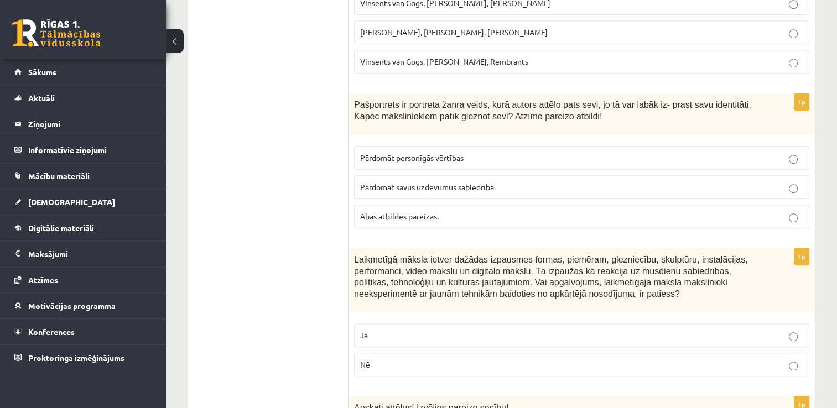
click at [472, 211] on p "Abas atbildes pareizas." at bounding box center [581, 217] width 443 height 12
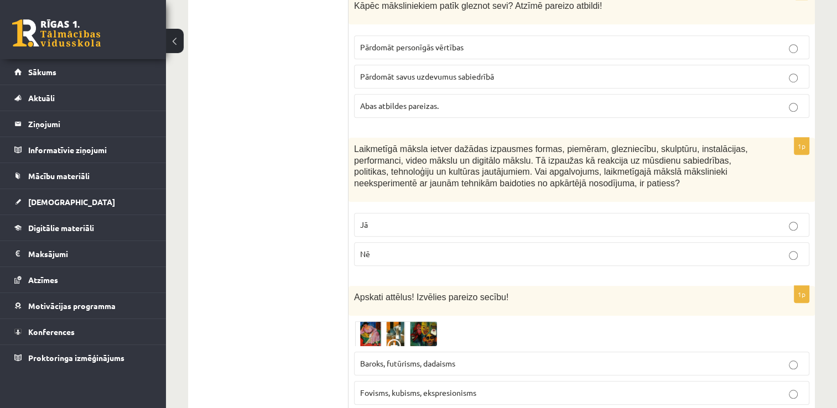
click at [457, 208] on fieldset "Jā Nē" at bounding box center [581, 239] width 455 height 62
click at [460, 248] on p "Nē" at bounding box center [581, 254] width 443 height 12
click at [514, 387] on p "Fovisms, kubisms, ekspresionisms" at bounding box center [581, 393] width 443 height 12
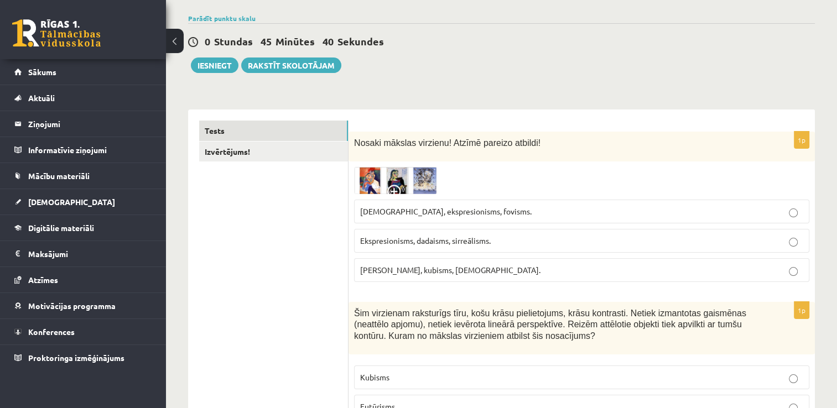
scroll to position [0, 0]
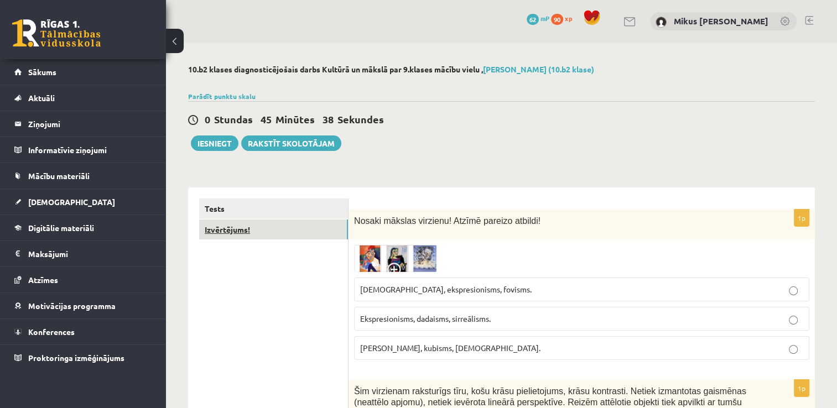
click at [281, 234] on link "Izvērtējums!" at bounding box center [273, 230] width 149 height 20
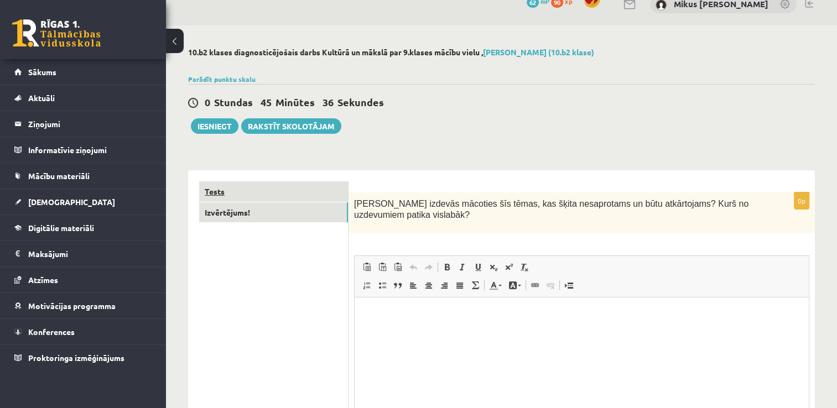
click at [276, 186] on link "Tests" at bounding box center [273, 192] width 149 height 20
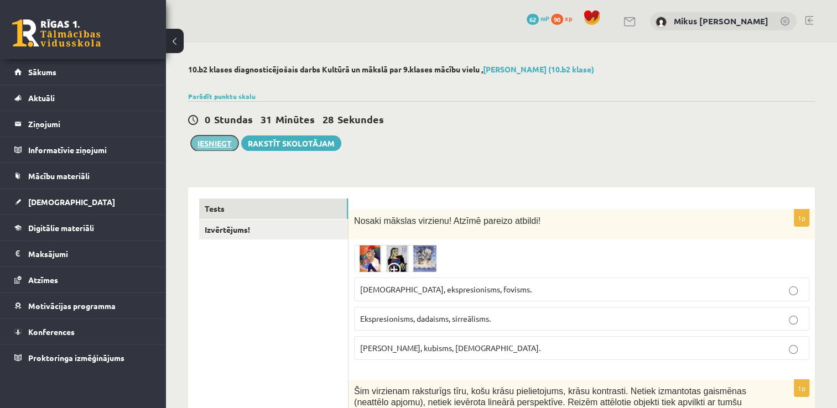
click at [202, 138] on button "Iesniegt" at bounding box center [215, 143] width 48 height 15
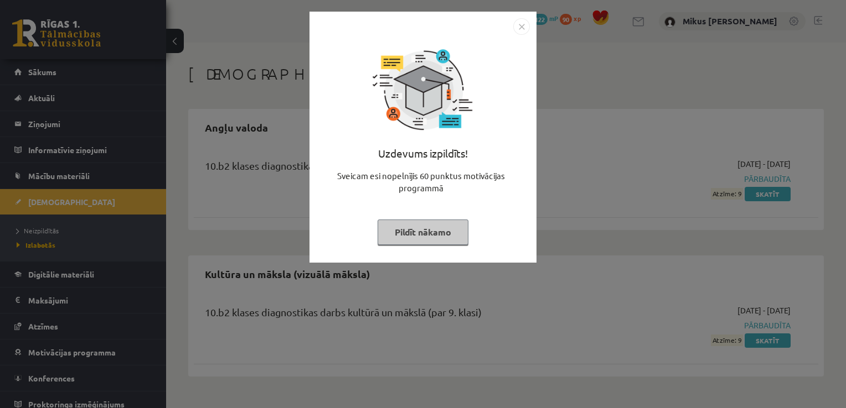
click at [433, 232] on button "Pildīt nākamo" at bounding box center [422, 232] width 91 height 25
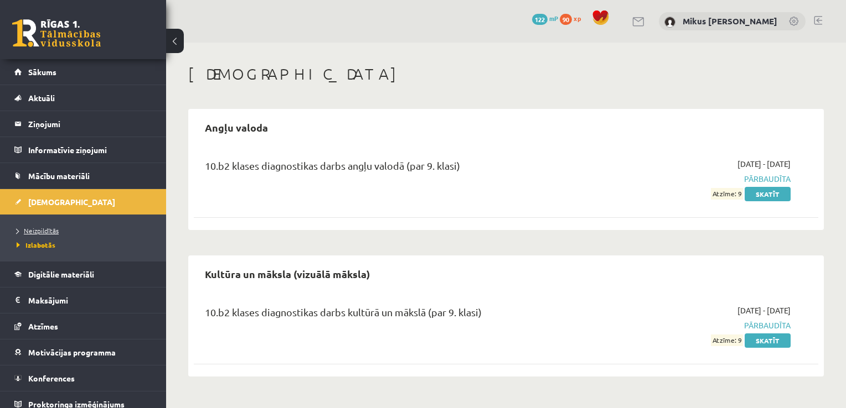
click at [38, 230] on span "Neizpildītās" at bounding box center [38, 230] width 42 height 9
